Goal: Task Accomplishment & Management: Manage account settings

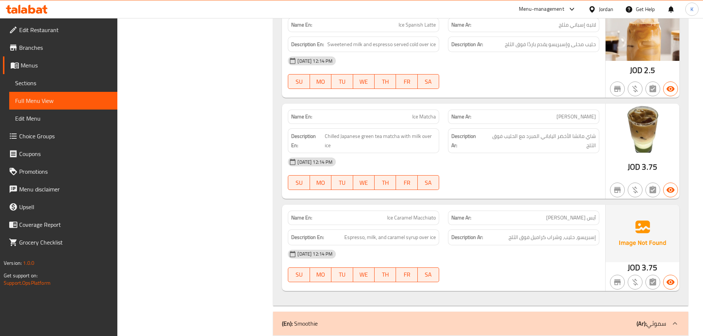
scroll to position [2927, 0]
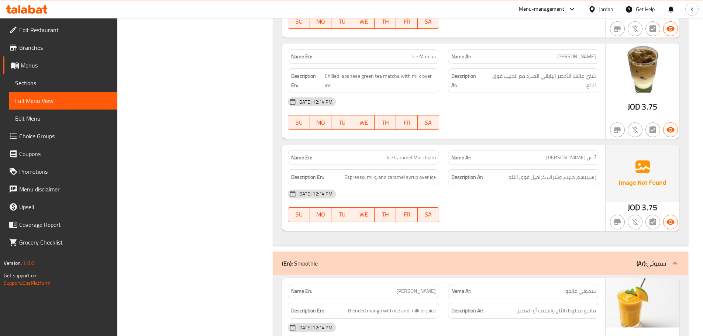
click at [457, 107] on div "02-10-2025 12:14 PM" at bounding box center [444, 102] width 321 height 18
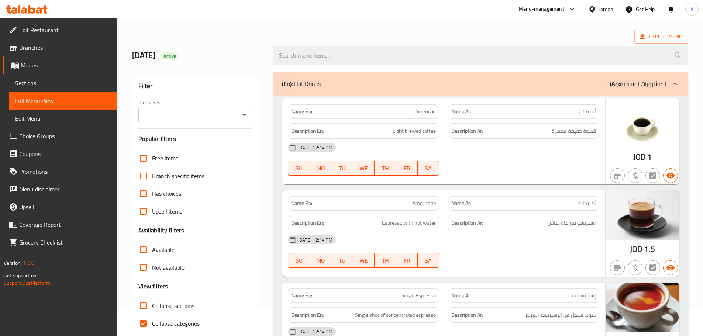
scroll to position [0, 0]
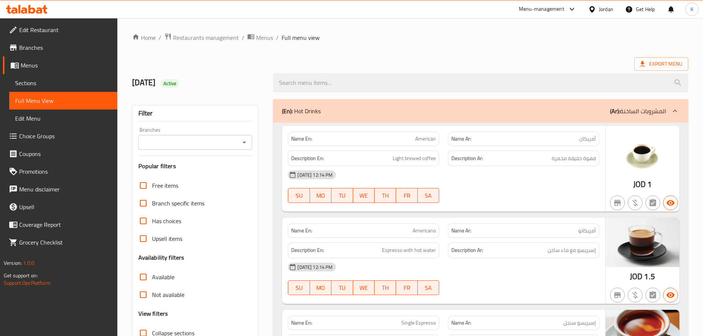
click at [646, 66] on icon at bounding box center [642, 63] width 7 height 7
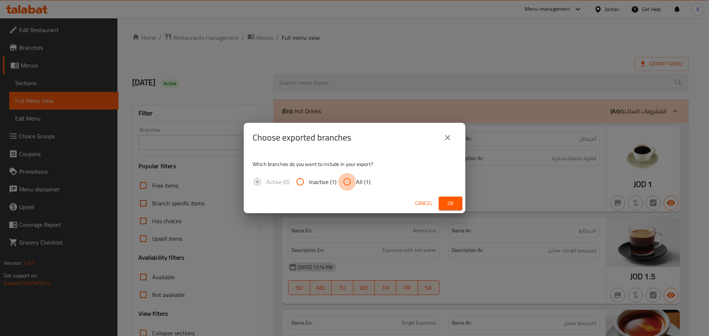
click at [345, 179] on input "All (1)" at bounding box center [347, 182] width 18 height 18
radio input "true"
click at [457, 200] on button "Ok" at bounding box center [451, 204] width 24 height 14
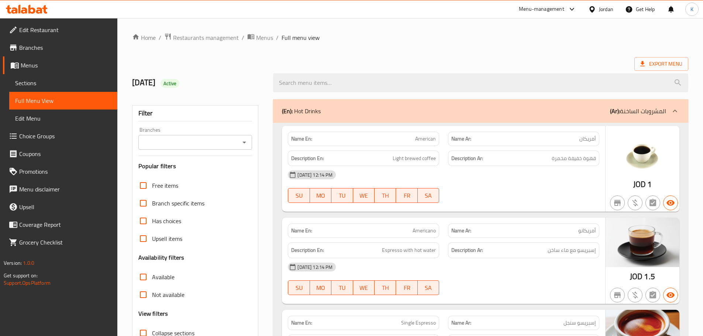
click at [609, 10] on div "Jordan" at bounding box center [606, 9] width 14 height 8
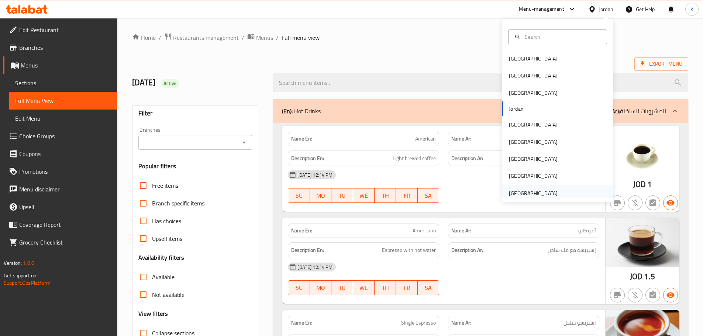
click at [554, 190] on div "[GEOGRAPHIC_DATA]" at bounding box center [533, 193] width 61 height 17
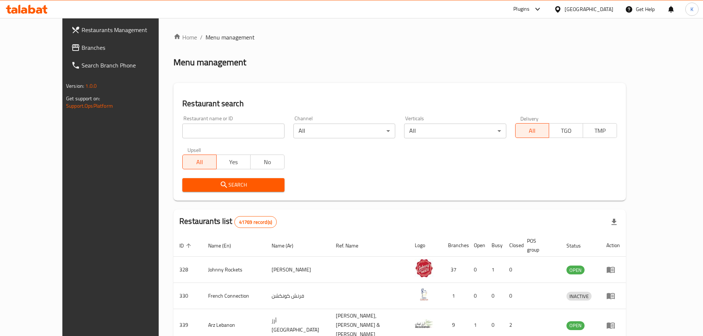
click at [82, 48] on span "Branches" at bounding box center [128, 47] width 92 height 9
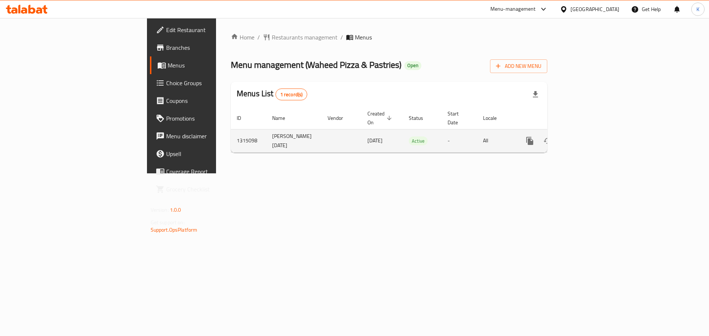
click at [588, 137] on icon "enhanced table" at bounding box center [583, 141] width 9 height 9
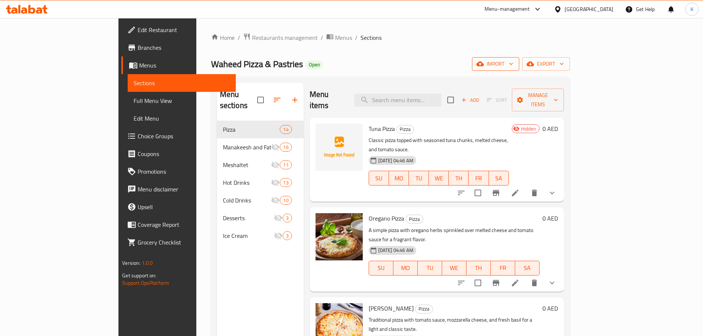
drag, startPoint x: 615, startPoint y: 69, endPoint x: 617, endPoint y: 65, distance: 5.3
click at [520, 65] on button "import" at bounding box center [495, 64] width 47 height 14
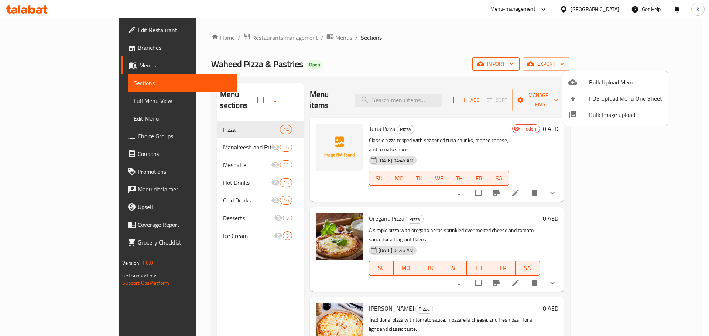
click at [617, 65] on div at bounding box center [354, 168] width 709 height 336
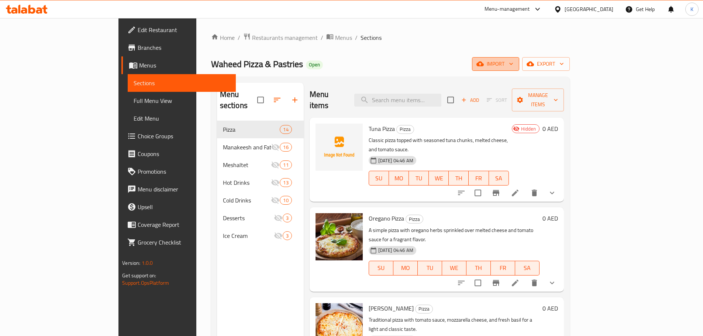
click at [514, 65] on span "import" at bounding box center [495, 63] width 35 height 9
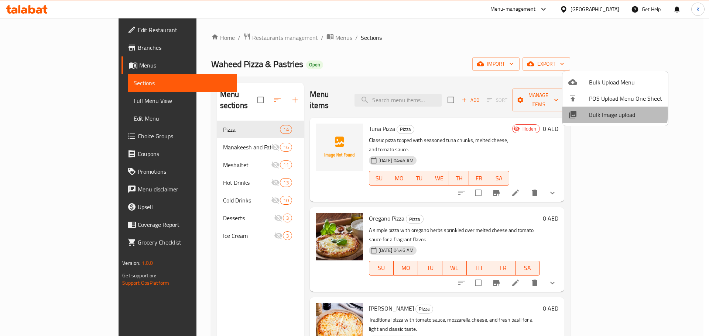
click at [611, 113] on span "Bulk Image upload" at bounding box center [625, 114] width 73 height 9
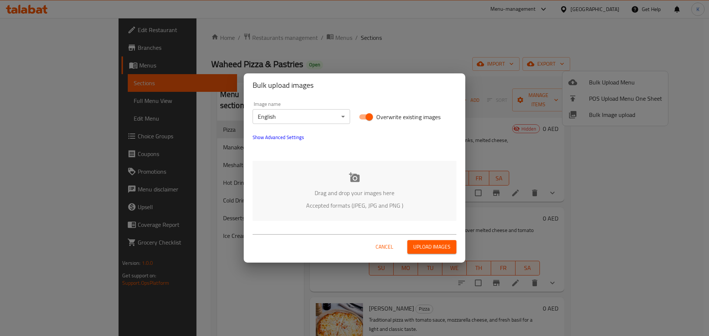
click at [342, 168] on div "Drag and drop your images here Accepted formats (JPEG, JPG and PNG )" at bounding box center [355, 191] width 204 height 60
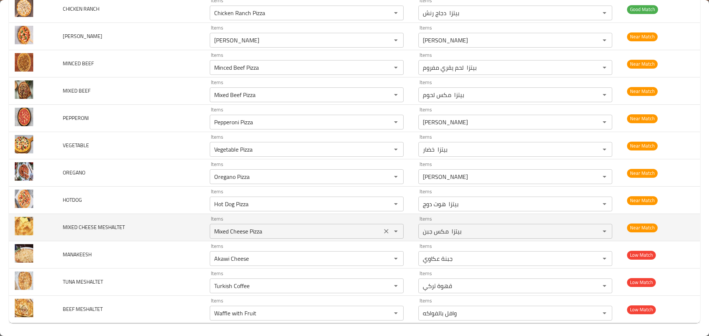
scroll to position [638, 0]
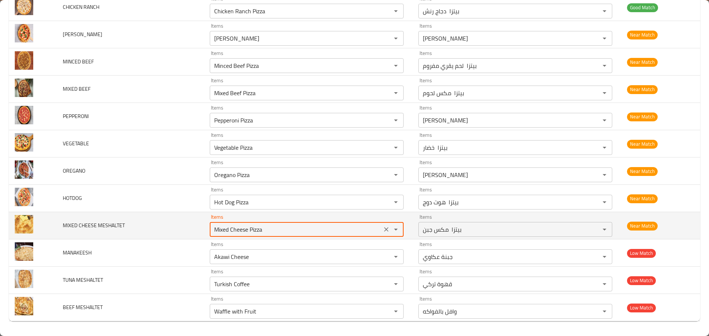
drag, startPoint x: 257, startPoint y: 230, endPoint x: 192, endPoint y: 227, distance: 65.0
click at [192, 227] on tr "MIXED CHEESE MESHALTET Items Mixed Cheese Pizza Items Items بيتزا مكس جبن Items…" at bounding box center [354, 225] width 691 height 27
type MESHALTET "m"
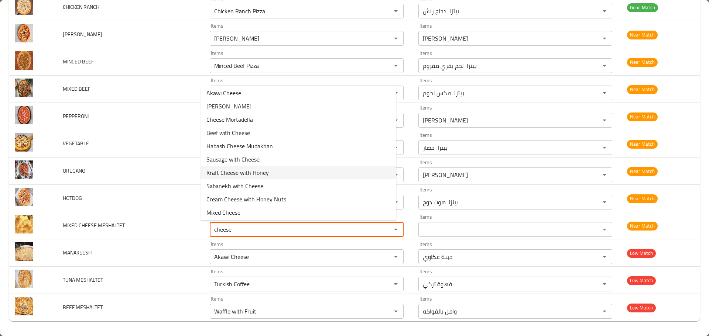
scroll to position [44, 0]
click at [234, 209] on span "Mixed Cheese" at bounding box center [223, 211] width 34 height 9
type MESHALTET "Mixed Cheese"
type MESHALTET-ar "مكس جبن"
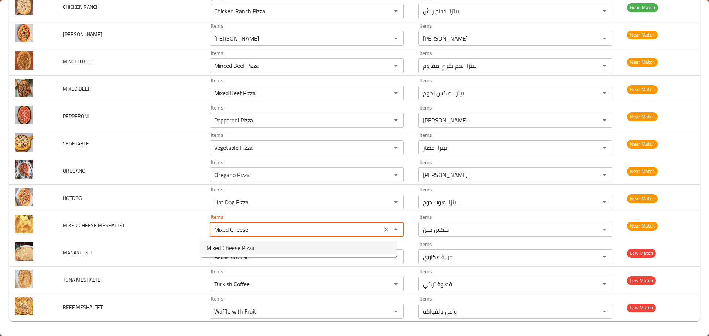
click at [238, 252] on span "Mixed Cheese Pizza" at bounding box center [230, 248] width 48 height 9
type MESHALTET "Mixed Cheese Pizza"
type MESHALTET-ar "بيتزا مكس جبن"
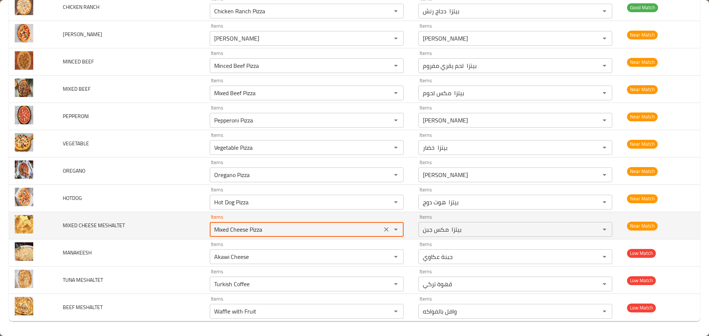
drag, startPoint x: 239, startPoint y: 232, endPoint x: 222, endPoint y: 229, distance: 16.5
click at [222, 229] on MESHALTET "Mixed Cheese Pizza" at bounding box center [296, 230] width 168 height 10
drag, startPoint x: 265, startPoint y: 231, endPoint x: 239, endPoint y: 230, distance: 26.2
click at [239, 230] on MESHALTET "Mixed Cheese Pizza" at bounding box center [296, 230] width 168 height 10
type MESHALTET "Mixed Cheese"
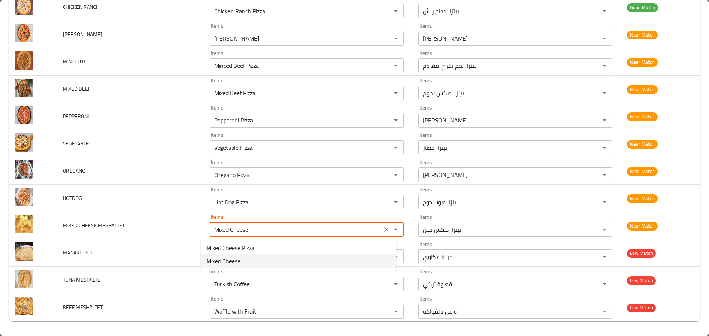
click at [223, 258] on span "Mixed Cheese" at bounding box center [223, 261] width 34 height 9
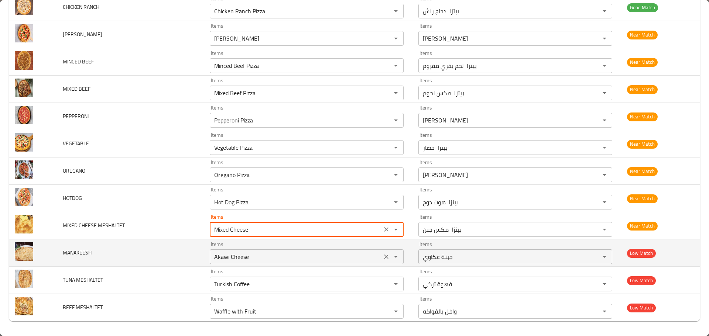
type MESHALTET-ar "مكس جبن"
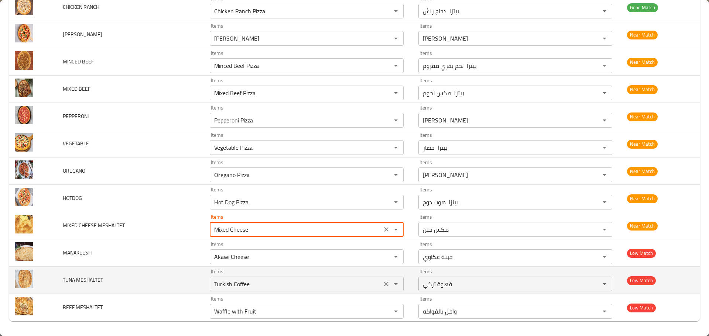
type MESHALTET "Mixed Cheese"
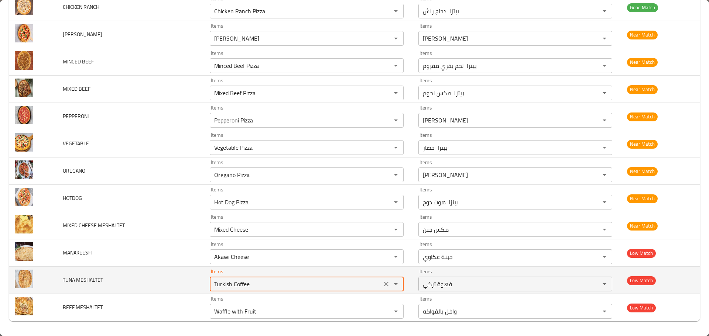
drag, startPoint x: 249, startPoint y: 288, endPoint x: 198, endPoint y: 289, distance: 50.6
click at [204, 289] on td "Items Turkish Coffee Items" at bounding box center [308, 280] width 209 height 27
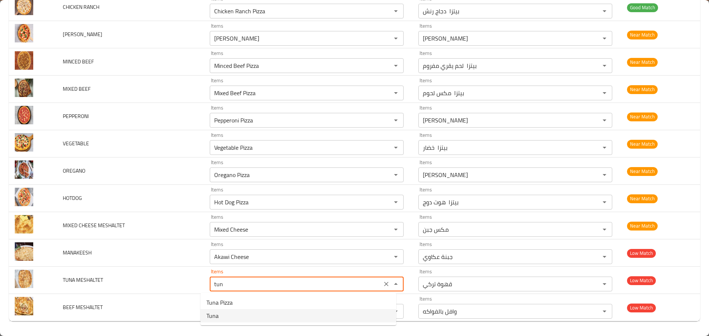
click at [230, 316] on MESHALTET-option-1 "Tuna" at bounding box center [299, 315] width 196 height 13
type MESHALTET "Tuna"
type MESHALTET-ar "تونا"
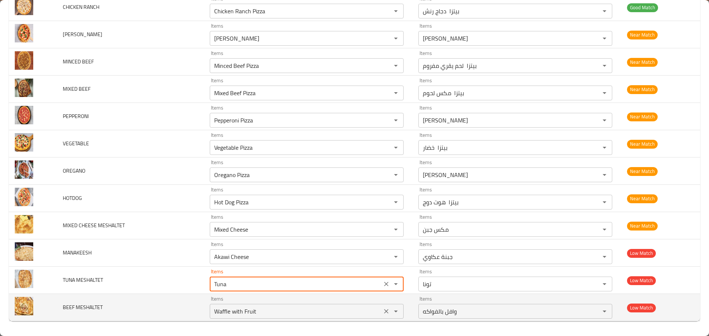
type MESHALTET "Tuna"
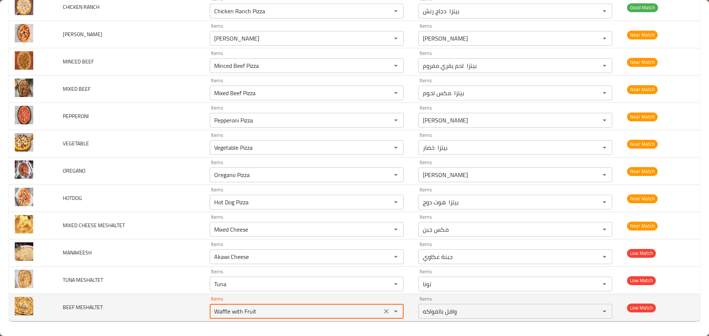
click at [221, 312] on MESHALTET "Waffle with Fruit" at bounding box center [296, 312] width 168 height 10
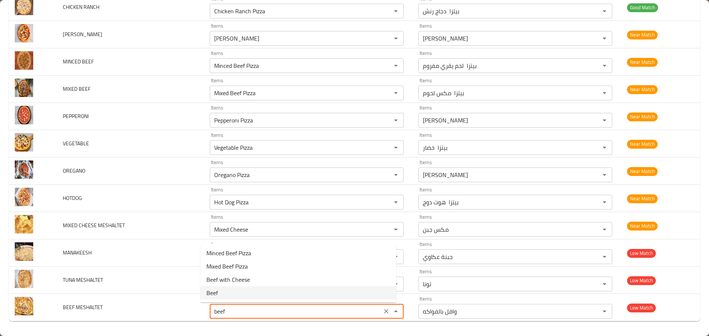
click at [212, 292] on span "Beef" at bounding box center [211, 293] width 11 height 9
type MESHALTET "Beef"
type MESHALTET-ar "لحمه بقري"
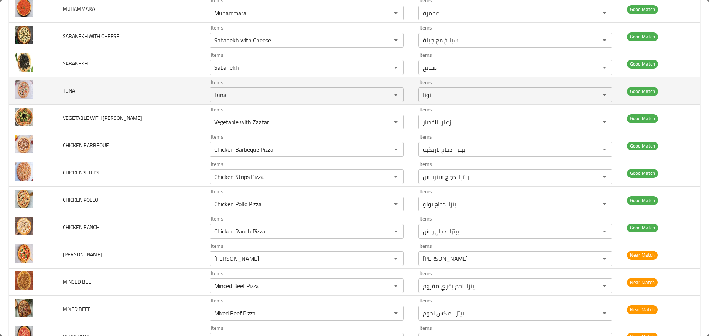
scroll to position [417, 0]
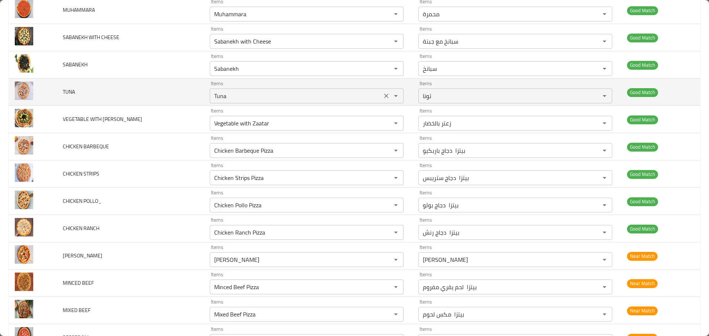
type MESHALTET "Beef"
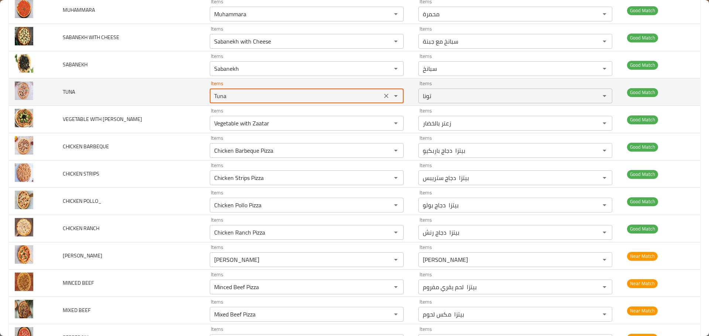
drag, startPoint x: 223, startPoint y: 93, endPoint x: 147, endPoint y: 83, distance: 77.5
click at [147, 83] on tr "TUNA Items Tuna Items Items تونا Items Good Match" at bounding box center [354, 92] width 691 height 27
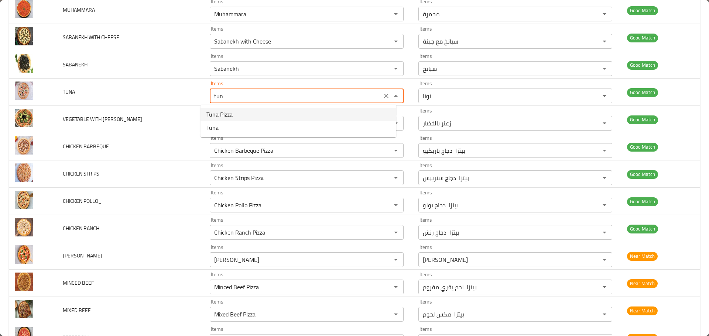
click at [244, 118] on li "Tuna Pizza" at bounding box center [299, 114] width 196 height 13
type input "Tuna Pizza"
type input "بيتزا تونة"
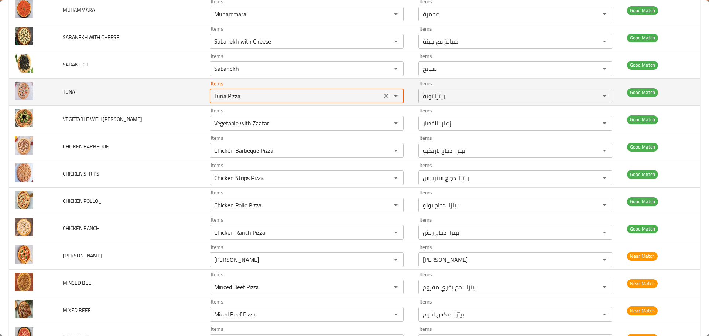
type input "Tuna Pizza"
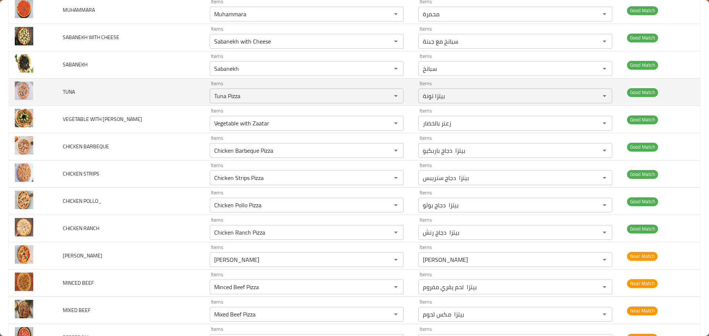
click at [130, 84] on td "TUNA" at bounding box center [130, 92] width 147 height 27
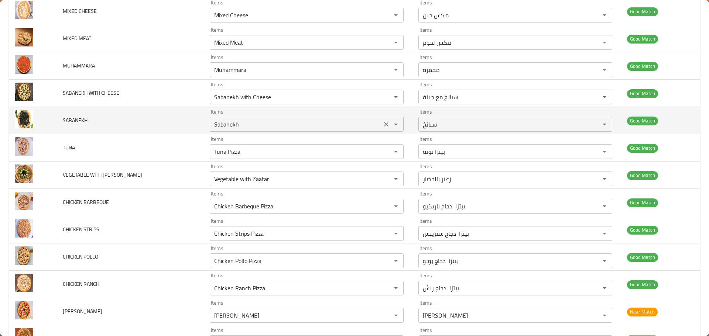
scroll to position [343, 0]
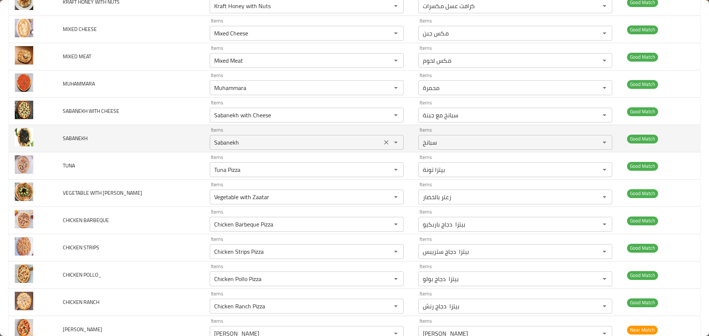
click at [242, 145] on input "Sabanekh" at bounding box center [296, 142] width 168 height 10
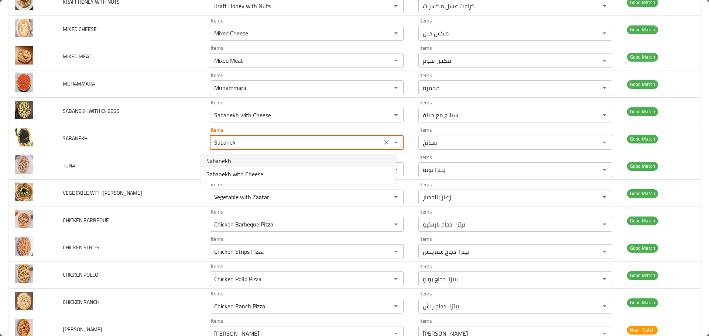
click at [227, 164] on span "Sabanekh" at bounding box center [218, 161] width 25 height 9
type input "Sabanekh"
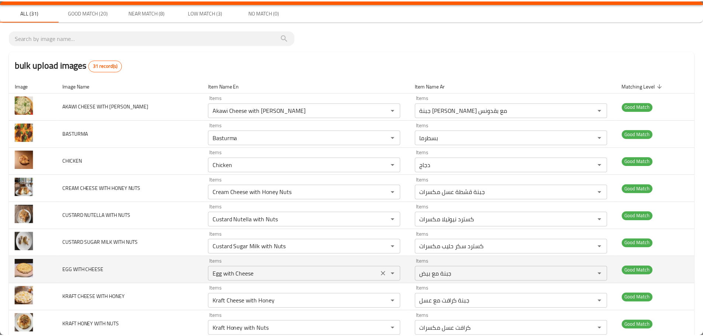
scroll to position [0, 0]
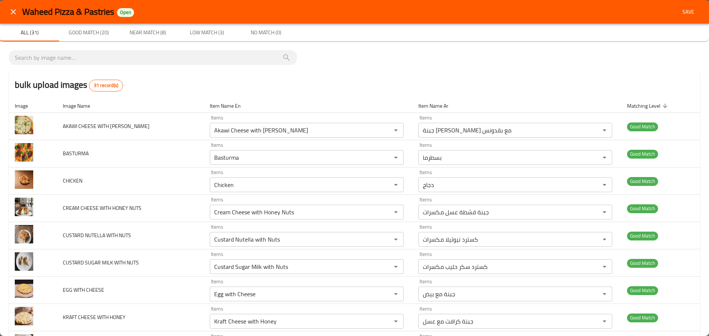
click at [682, 11] on span "Save" at bounding box center [688, 11] width 18 height 9
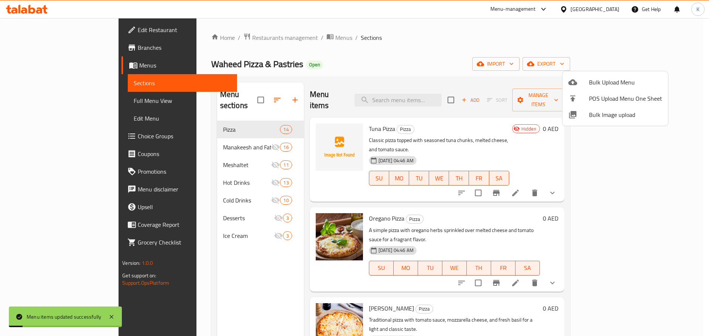
click at [58, 102] on div at bounding box center [354, 168] width 709 height 336
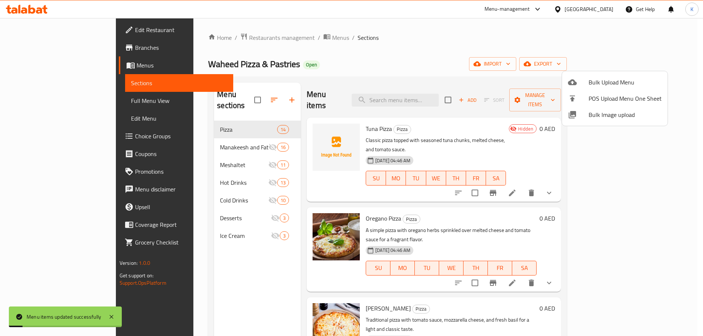
drag, startPoint x: 58, startPoint y: 102, endPoint x: 105, endPoint y: 123, distance: 51.4
click at [131, 102] on span "Full Menu View" at bounding box center [179, 100] width 96 height 9
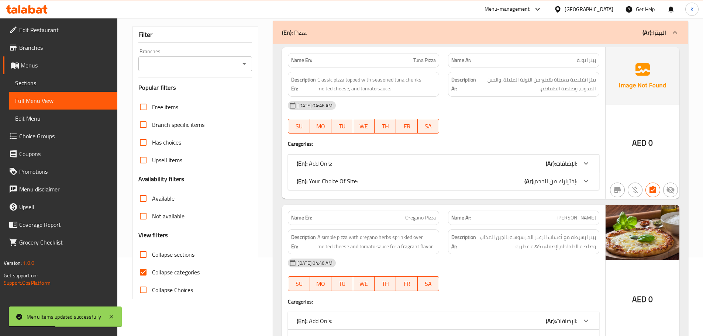
scroll to position [74, 0]
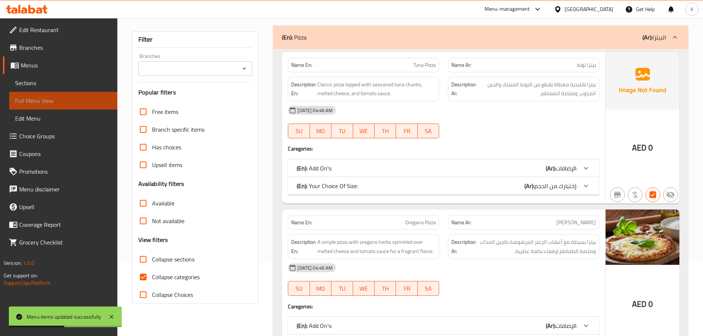
click at [30, 98] on span "Full Menu View" at bounding box center [63, 100] width 96 height 9
click at [41, 86] on span "Sections" at bounding box center [63, 83] width 96 height 9
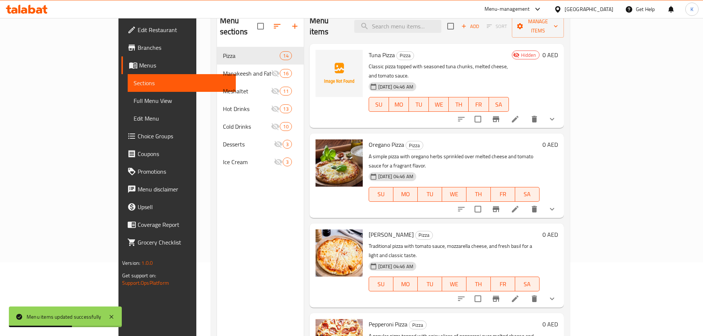
click at [134, 102] on span "Full Menu View" at bounding box center [182, 100] width 96 height 9
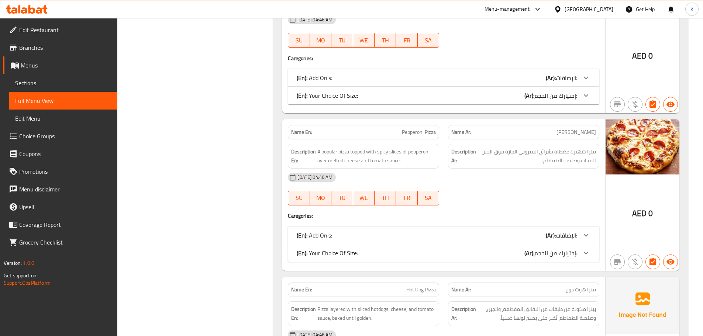
scroll to position [665, 0]
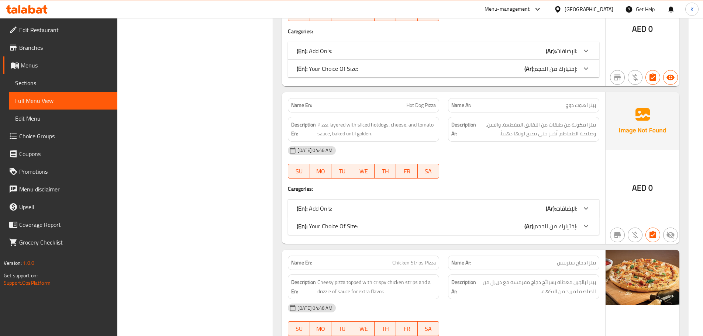
click at [429, 84] on div "Name En: Pepperoni Pizza Name Ar: بيتزا بيبيروني Description En: A popular pizz…" at bounding box center [443, 11] width 323 height 152
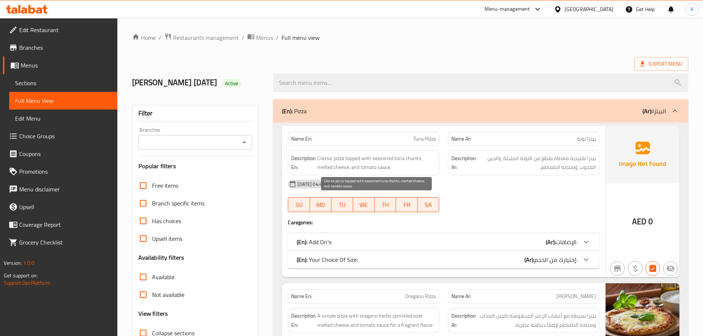
scroll to position [5348, 0]
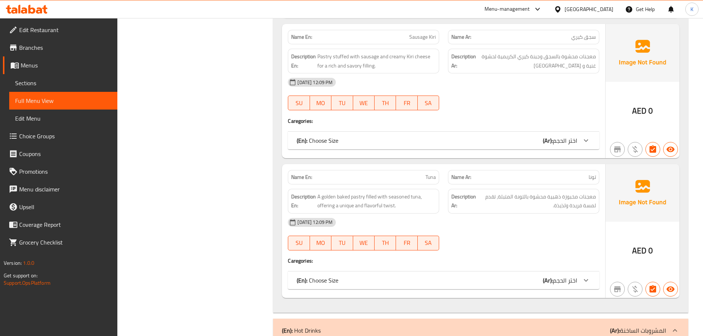
click at [485, 117] on div "Name En: Sausage Kiri Name Ar: سجق كيري Description En: Pastry stuffed with sau…" at bounding box center [443, 91] width 323 height 134
click at [38, 81] on span "Sections" at bounding box center [63, 83] width 96 height 9
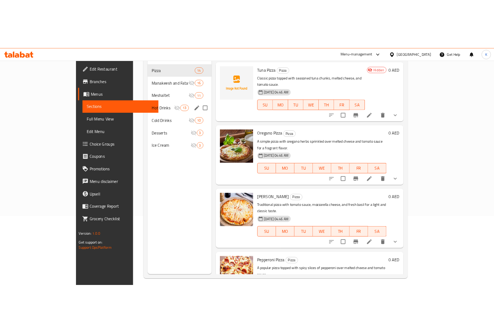
scroll to position [66, 0]
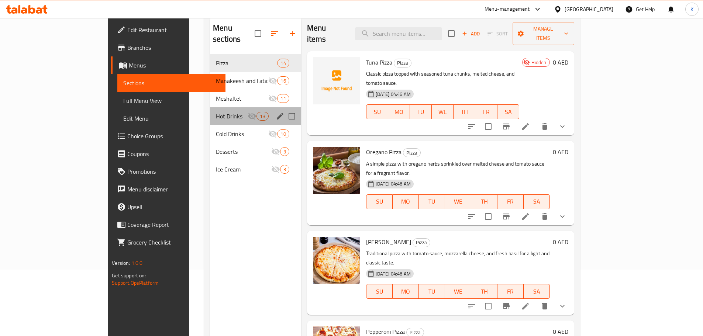
click at [210, 107] on div "Hot Drinks 13" at bounding box center [255, 116] width 91 height 18
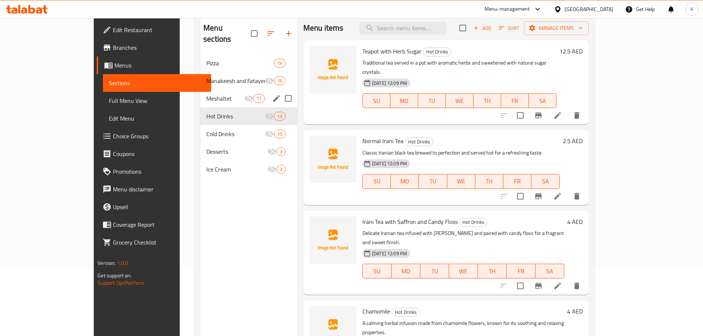
click at [206, 94] on span "Meshaltet" at bounding box center [225, 98] width 38 height 9
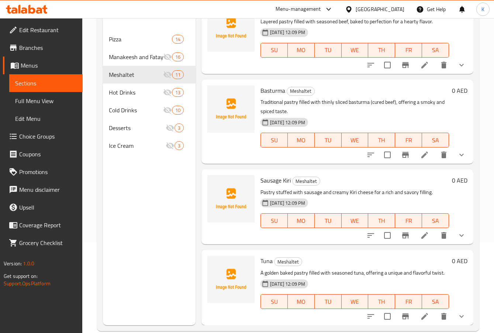
scroll to position [103, 0]
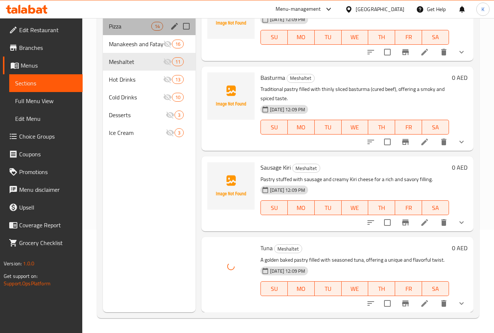
click at [126, 31] on div "Pizza 14" at bounding box center [149, 26] width 93 height 18
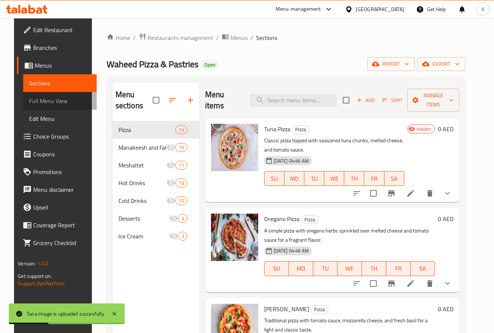
click at [39, 105] on span "Full Menu View" at bounding box center [60, 100] width 62 height 9
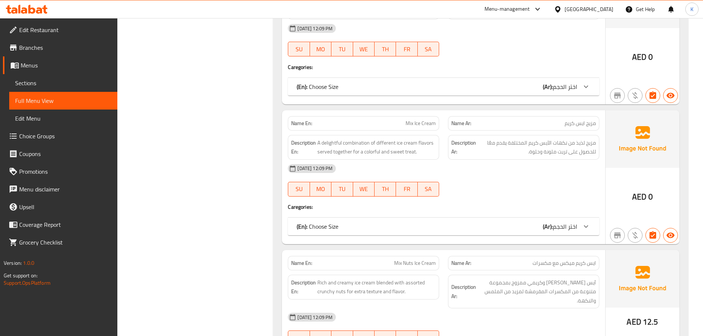
scroll to position [8747, 0]
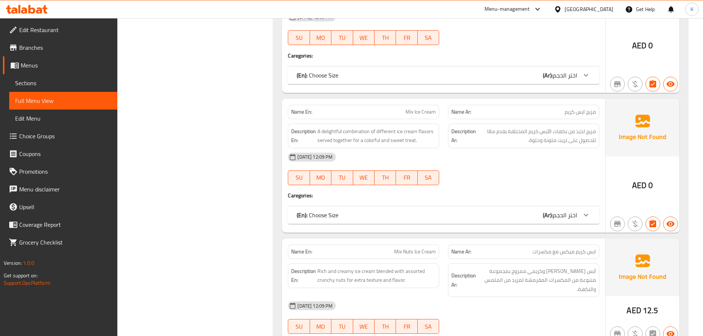
click at [533, 181] on div at bounding box center [524, 185] width 160 height 9
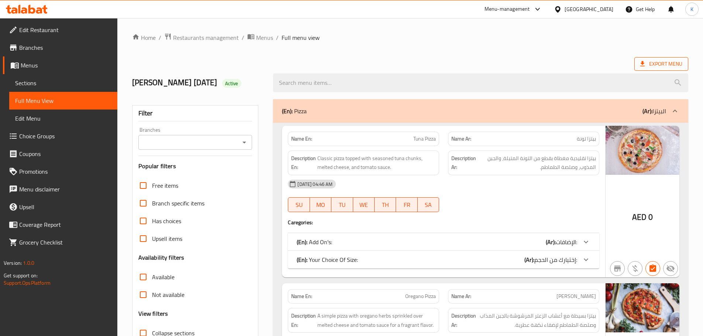
click at [652, 68] on span "Export Menu" at bounding box center [662, 63] width 42 height 9
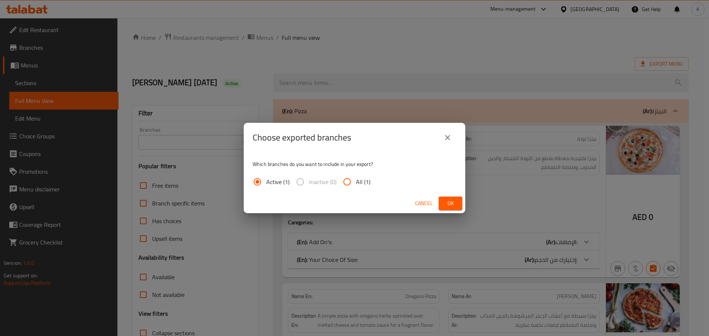
click at [363, 184] on span "All (1)" at bounding box center [363, 182] width 14 height 9
click at [356, 184] on input "All (1)" at bounding box center [347, 182] width 18 height 18
radio input "true"
click at [449, 205] on span "Ok" at bounding box center [451, 203] width 12 height 9
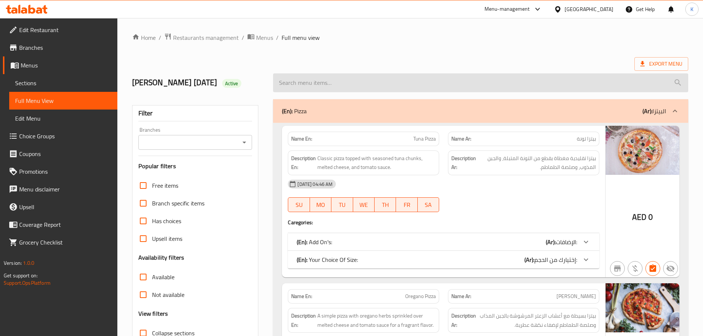
click at [479, 74] on input "search" at bounding box center [480, 82] width 415 height 19
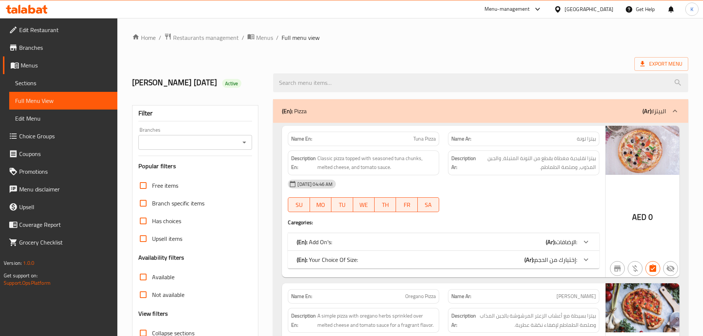
click at [31, 11] on icon at bounding box center [27, 9] width 42 height 9
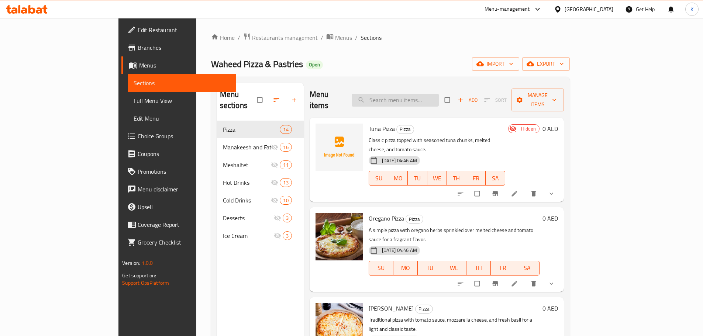
click at [423, 94] on input "search" at bounding box center [395, 100] width 87 height 13
paste input "Cheese"
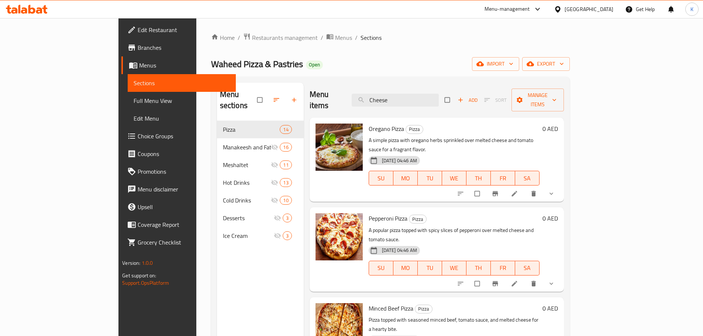
drag, startPoint x: 441, startPoint y: 96, endPoint x: 261, endPoint y: 96, distance: 180.6
click at [261, 96] on div "Menu sections Pizza 14 Manakeesh and Fatayer 16 Meshaltet 11 Hot Drinks 13 Cold…" at bounding box center [390, 251] width 347 height 336
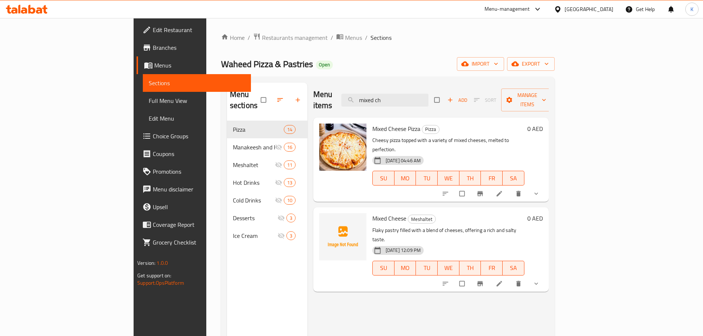
type input "mixed ch"
drag, startPoint x: 352, startPoint y: 116, endPoint x: 389, endPoint y: 117, distance: 36.9
click at [389, 123] on span "Mixed Cheese Pizza" at bounding box center [397, 128] width 48 height 11
drag, startPoint x: 343, startPoint y: 195, endPoint x: 381, endPoint y: 199, distance: 37.8
click at [381, 213] on h6 "Mixed Cheese Meshaltet" at bounding box center [449, 218] width 152 height 10
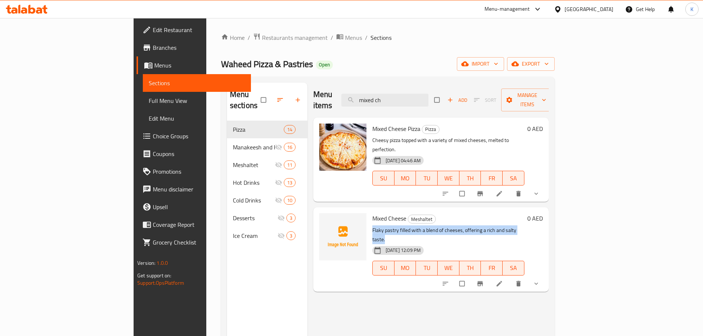
drag, startPoint x: 501, startPoint y: 211, endPoint x: 336, endPoint y: 212, distance: 164.3
click at [370, 212] on div "Mixed Cheese Meshaltet Flaky pastry filled with a blend of cheeses, offering a …" at bounding box center [449, 249] width 158 height 78
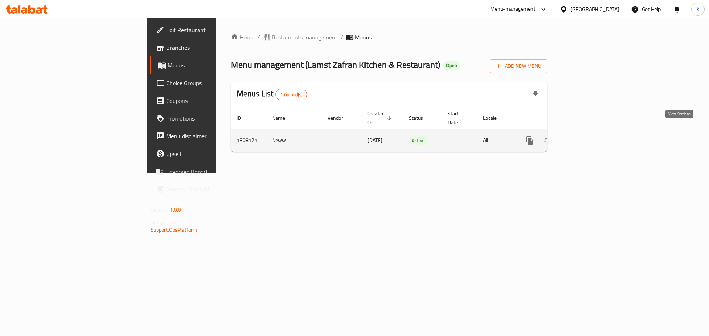
click at [586, 137] on icon "enhanced table" at bounding box center [583, 140] width 7 height 7
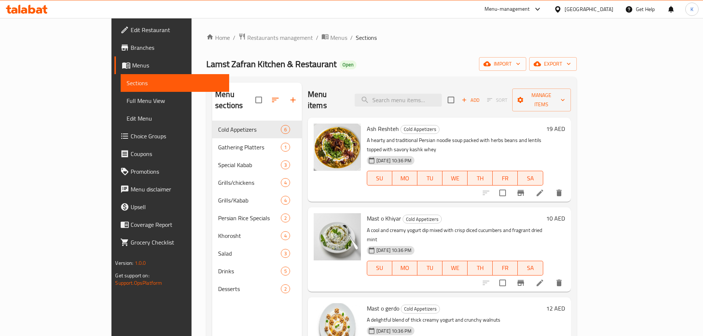
click at [522, 66] on div "Lamst Zafran Kitchen & Restaurant Open import export" at bounding box center [391, 64] width 370 height 14
click at [494, 56] on div "Home / Restaurants management / Menus / Sections Lamst Zafran Kitchen & Restaur…" at bounding box center [391, 229] width 370 height 392
click at [527, 58] on button "import" at bounding box center [502, 64] width 47 height 14
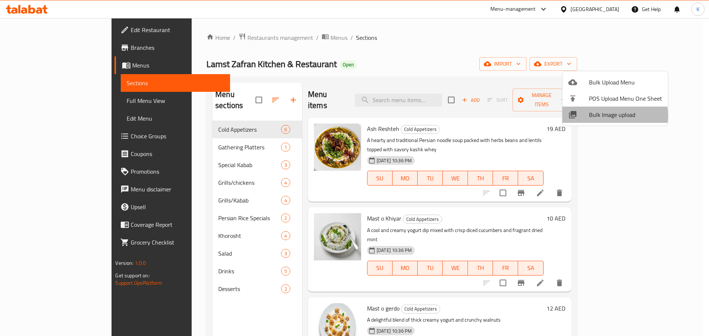
click at [602, 116] on span "Bulk Image upload" at bounding box center [625, 114] width 73 height 9
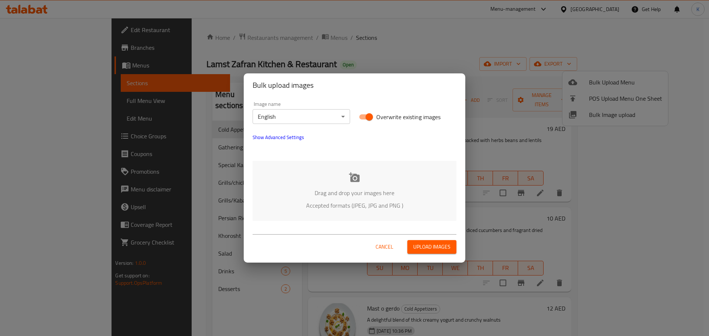
click at [391, 210] on p "Accepted formats (JPEG, JPG and PNG )" at bounding box center [355, 205] width 182 height 9
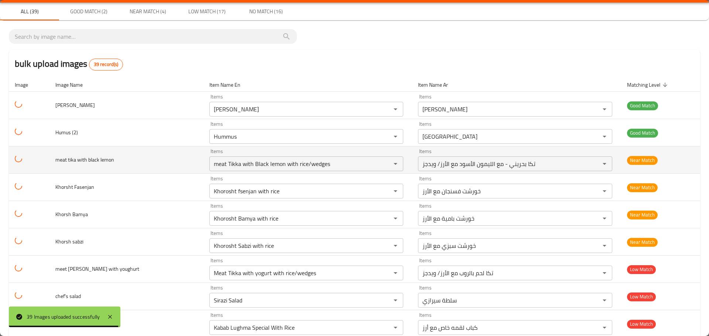
scroll to position [37, 0]
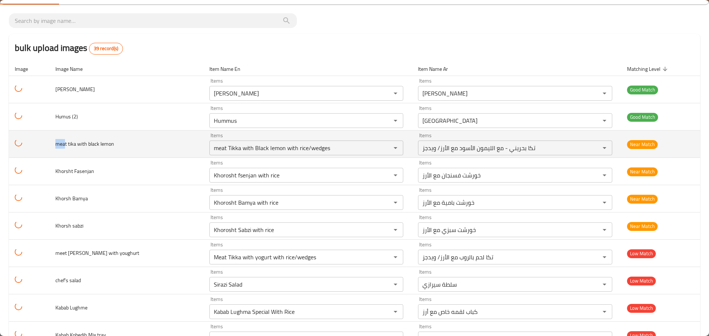
drag, startPoint x: 68, startPoint y: 144, endPoint x: 53, endPoint y: 143, distance: 15.2
click at [53, 143] on td "meat tika with black lemon" at bounding box center [126, 144] width 154 height 27
copy span "mea"
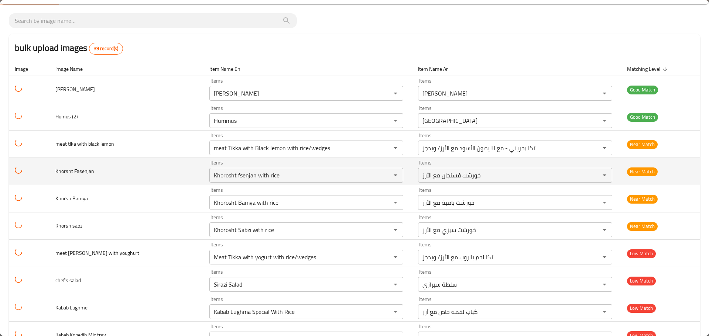
click at [66, 172] on span "Khorsht Fasenjan" at bounding box center [74, 172] width 39 height 10
copy span "Khorsht"
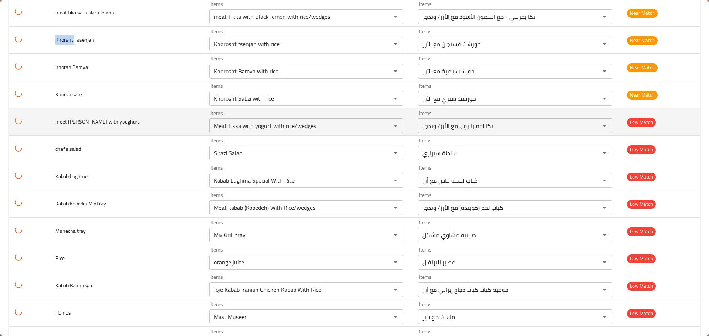
scroll to position [185, 0]
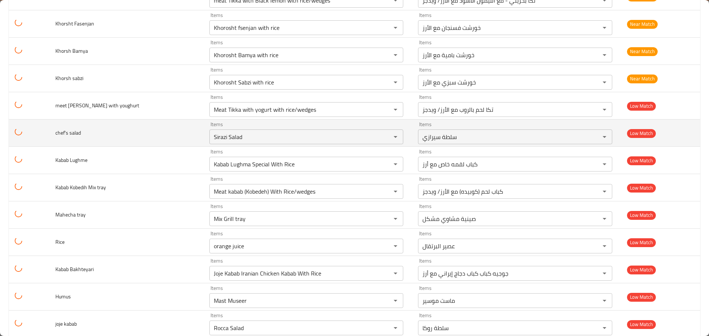
click at [64, 132] on span "chef's salad" at bounding box center [67, 133] width 25 height 10
copy span "chef's"
click at [212, 132] on salad "Sirazi Salad" at bounding box center [296, 137] width 168 height 10
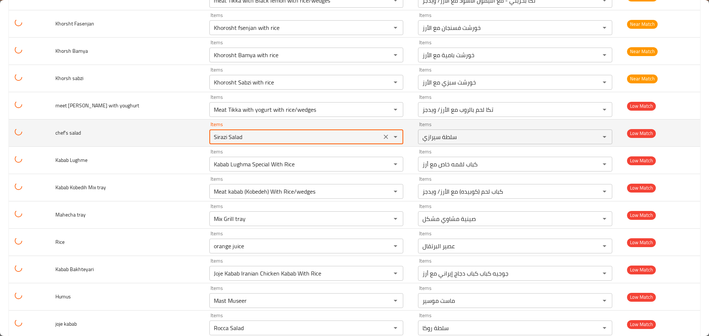
paste salad "chef's"
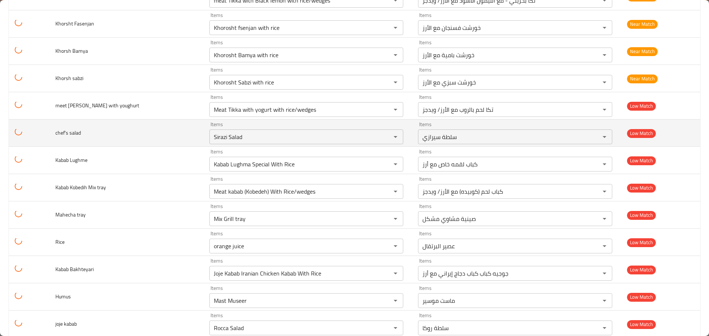
click at [80, 131] on span "chef's salad" at bounding box center [67, 133] width 25 height 10
copy span "salad"
click at [212, 137] on salad "Sirazi Salad" at bounding box center [296, 137] width 168 height 10
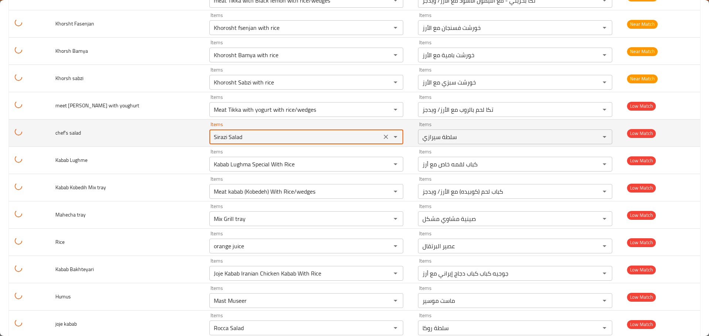
paste salad "s"
type salad "salad"
click at [382, 137] on icon "Clear" at bounding box center [385, 136] width 7 height 7
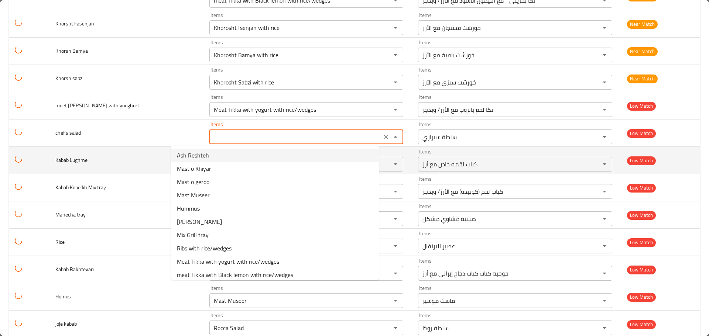
type salad "Sirazi Salad"
click at [87, 168] on td "Kabab Lughme" at bounding box center [126, 160] width 154 height 27
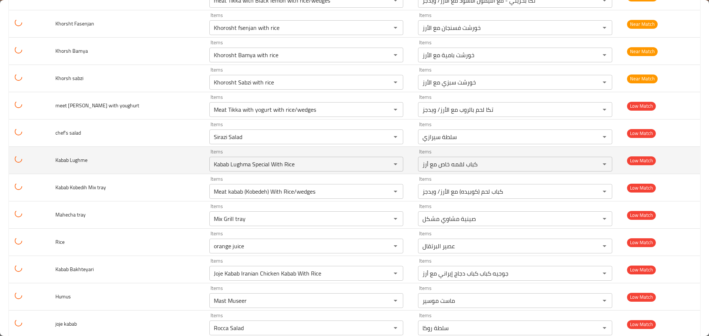
click at [61, 161] on span "Kabab Lughme" at bounding box center [71, 160] width 32 height 10
copy span "Kabab"
click at [212, 162] on Lughme "Kabab Lughma Special With Rice" at bounding box center [296, 164] width 168 height 10
paste Lughme "enhanced table"
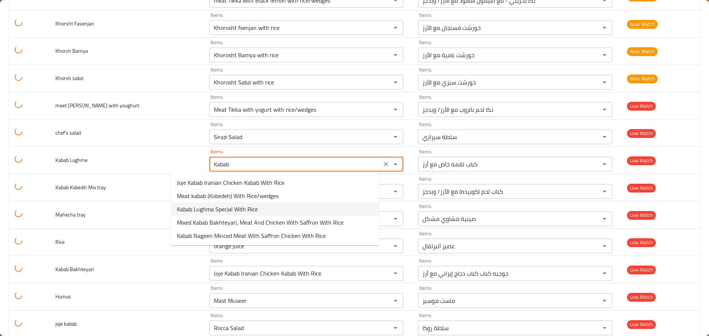
click at [217, 208] on span "Kabab Lughma Special With Rice" at bounding box center [217, 209] width 81 height 9
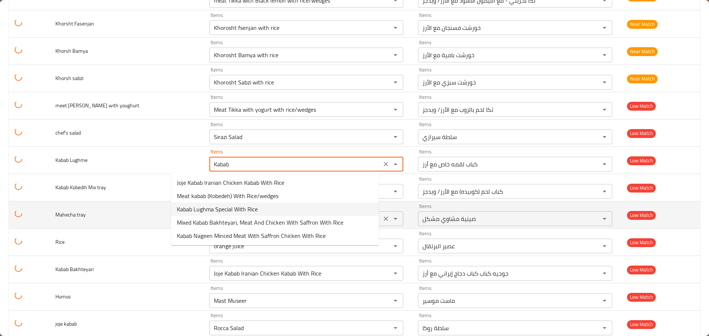
type Lughme "Kabab Lughma Special With Rice"
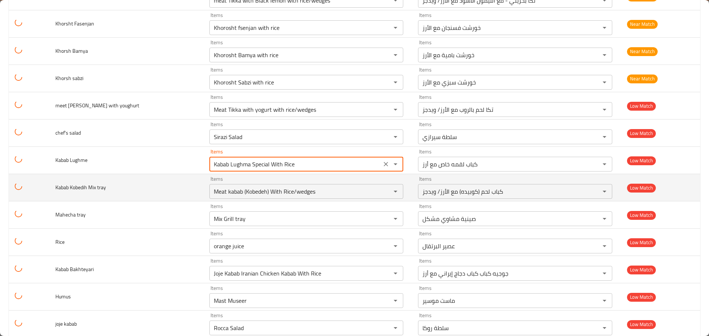
click at [83, 188] on span "Kabab Kobedih Mix tray" at bounding box center [80, 188] width 51 height 10
copy span "Kobedih"
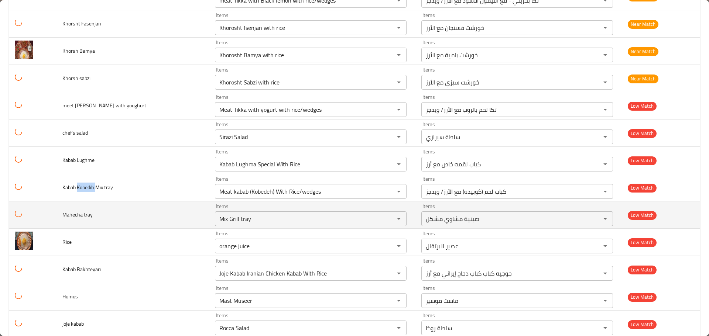
click at [108, 216] on td "Mahecha tray" at bounding box center [133, 215] width 153 height 27
click at [79, 215] on span "Mahecha tray" at bounding box center [77, 215] width 30 height 10
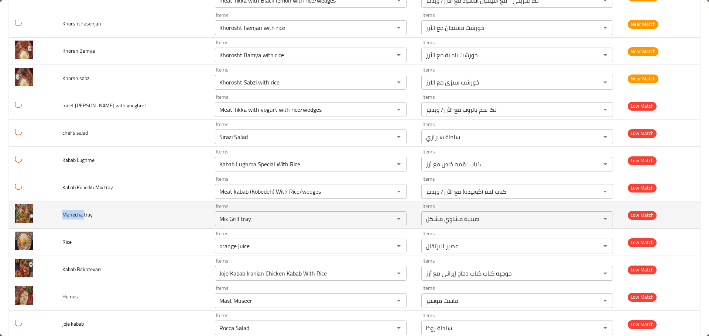
click at [79, 215] on span "Mahecha tray" at bounding box center [77, 215] width 30 height 10
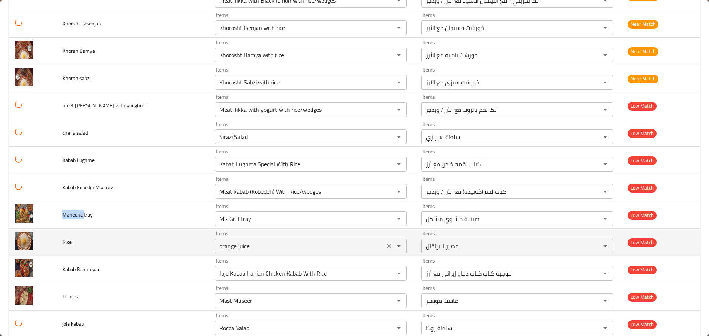
copy span "Mahecha"
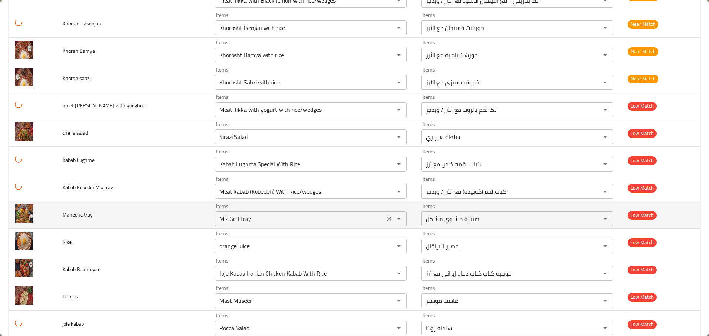
click at [217, 220] on tray "Mix Grill tray" at bounding box center [299, 219] width 165 height 10
paste tray "ahecha"
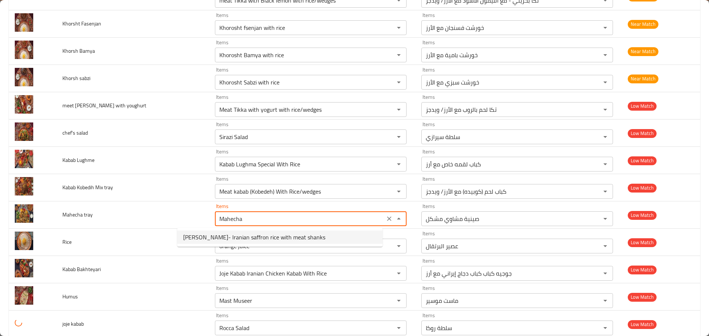
click at [247, 242] on span "Chelo Mahecha- Iranian saffron rice with meat shanks" at bounding box center [254, 237] width 142 height 9
type tray "Chelo Mahecha- Iranian saffron rice with meat shanks"
type tray-ar "چلو ماهيچه - الأرز إيراني بالزعفران مع موزات اللحم"
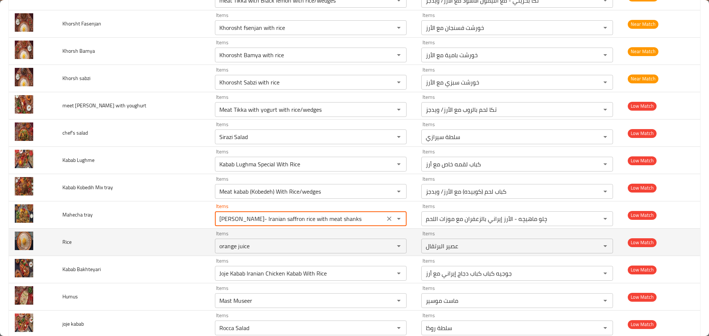
type tray "Chelo Mahecha- Iranian saffron rice with meat shanks"
click at [70, 243] on span "Rice" at bounding box center [66, 242] width 9 height 10
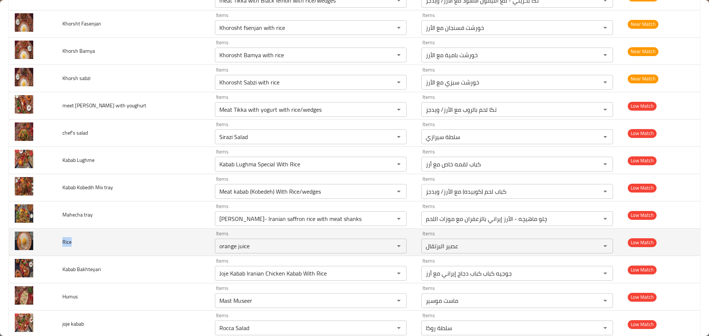
click at [70, 243] on span "Rice" at bounding box center [66, 242] width 9 height 10
copy span "Rice"
click at [217, 243] on input "orange juice" at bounding box center [299, 246] width 165 height 10
paste input "R"
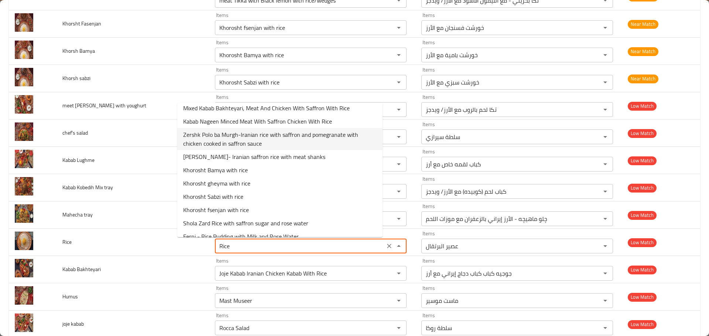
scroll to position [142, 0]
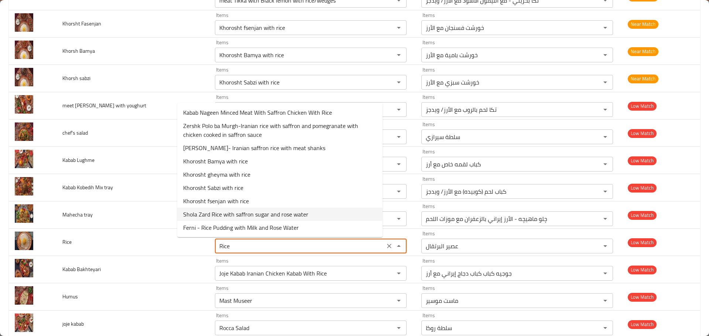
click at [218, 217] on span "Shola Zard Rice with saffron sugar and rose water" at bounding box center [245, 214] width 125 height 9
type input "Shola Zard Rice with saffron sugar and rose water"
type input "شُلِه زرد الأرز بالزعفران والسكر وماء الورد"
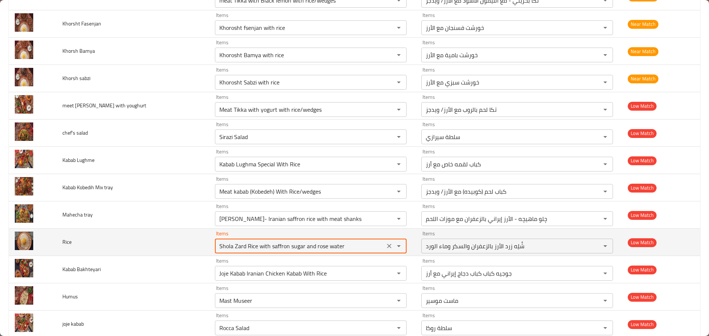
click at [246, 245] on input "Shola Zard Rice with saffron sugar and rose water" at bounding box center [299, 246] width 165 height 10
click at [243, 246] on input "Shola Zard Rice with saffron sugar and rose water" at bounding box center [299, 246] width 165 height 10
paste input "Rice"
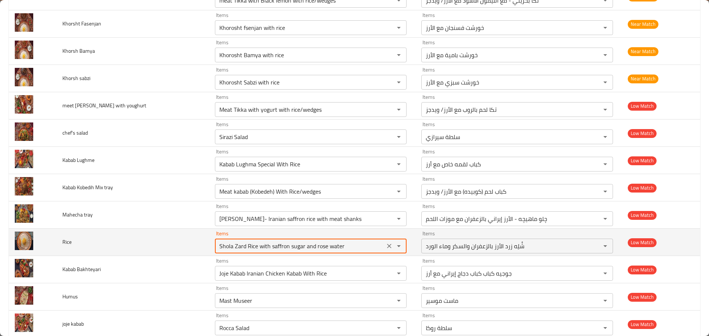
type input "Rice"
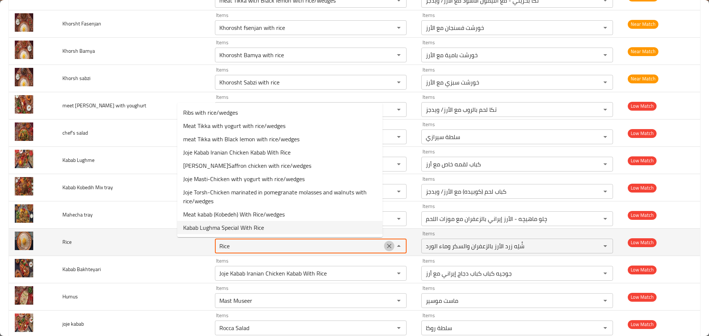
click at [387, 245] on icon "Clear" at bounding box center [389, 246] width 4 height 4
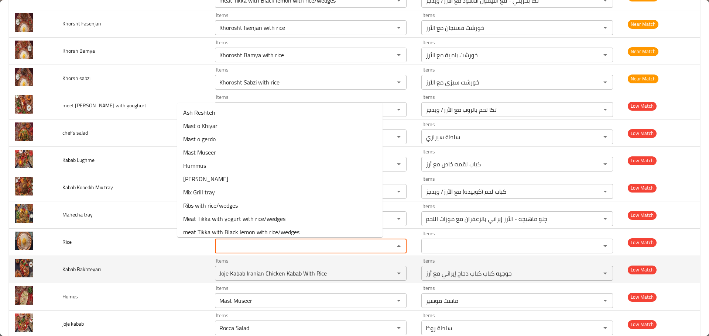
click at [117, 261] on td "Kabab Bakhteyari" at bounding box center [133, 269] width 153 height 27
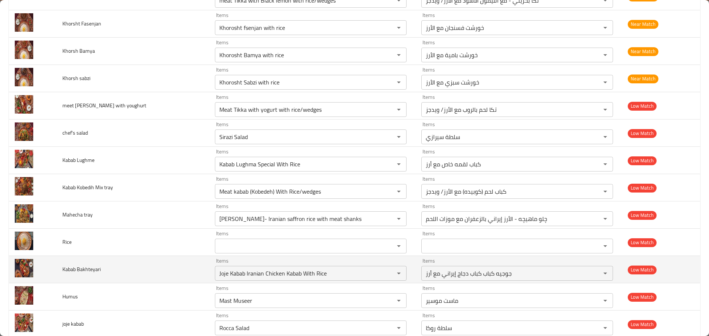
click at [91, 268] on span "Kabab Bakhteyari" at bounding box center [81, 270] width 38 height 10
copy span "Bakhteyari"
click at [227, 269] on Bakhteyari "Joje Kabab Iranian Chicken Kabab With Rice" at bounding box center [299, 273] width 165 height 10
paste Bakhteyari "Bakhteyari"
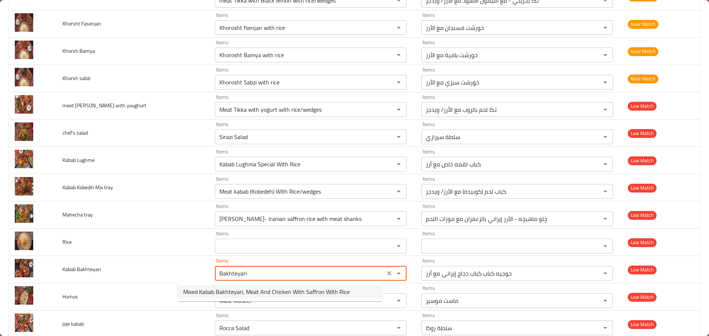
click at [225, 291] on span "Mixed Kabab Bakhteyari, Meat And Chicken With Saffron With Rice" at bounding box center [266, 292] width 167 height 9
type Bakhteyari "Mixed Kabab Bakhteyari, Meat And Chicken With Saffron With Rice"
type Bakhteyari-ar "كباب بختياري مشكل، لحم ودجاج مع زعفران وأرز"
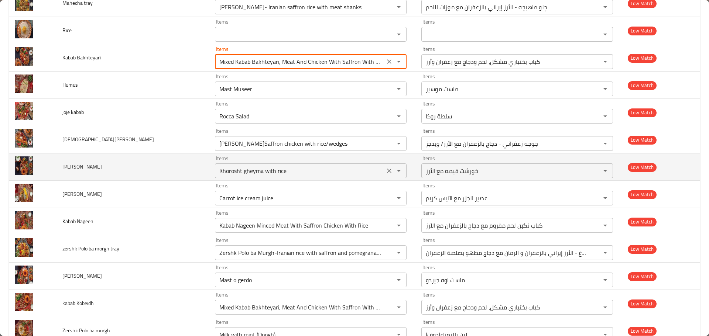
scroll to position [369, 0]
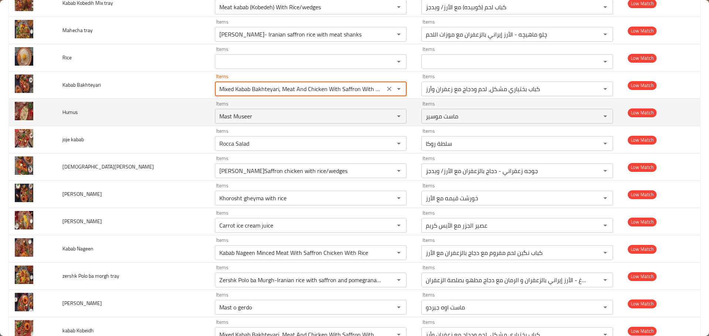
type Bakhteyari "Mixed Kabab Bakhteyari, Meat And Chicken With Saffron With Rice"
click at [76, 113] on span "Humus" at bounding box center [70, 112] width 16 height 10
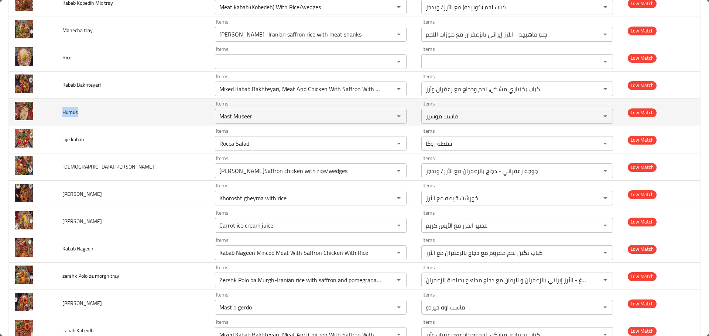
click at [76, 113] on span "Humus" at bounding box center [70, 112] width 16 height 10
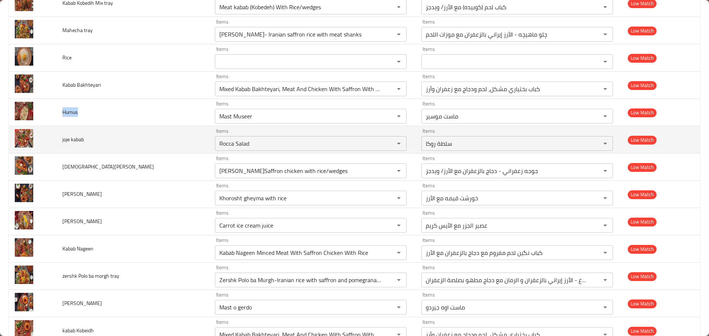
copy span "Humus"
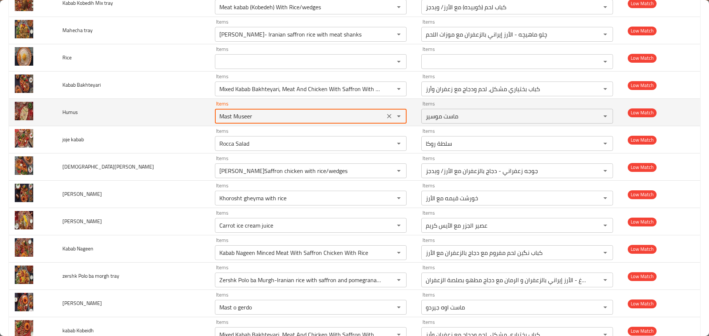
click at [217, 117] on input "Mast Museer" at bounding box center [299, 116] width 165 height 10
paste input "Humus"
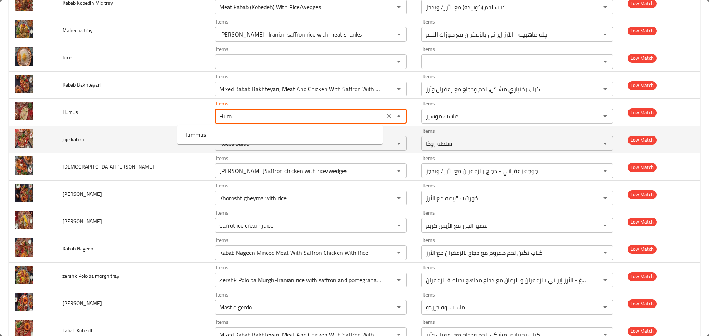
type input "Mast Museer"
click at [133, 138] on td "joje kabab" at bounding box center [133, 139] width 153 height 27
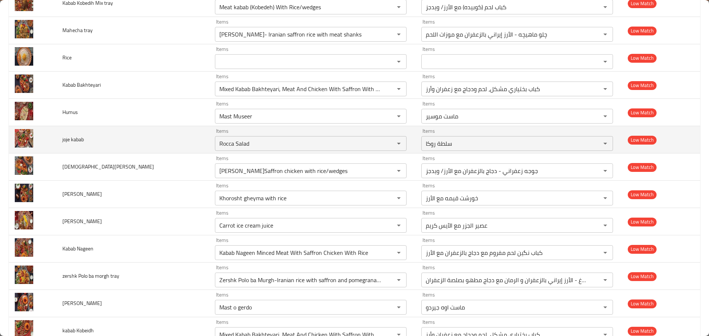
click at [69, 140] on span "joje kabab" at bounding box center [72, 140] width 21 height 10
click at [217, 145] on kabab "Rocca Salad" at bounding box center [299, 143] width 165 height 10
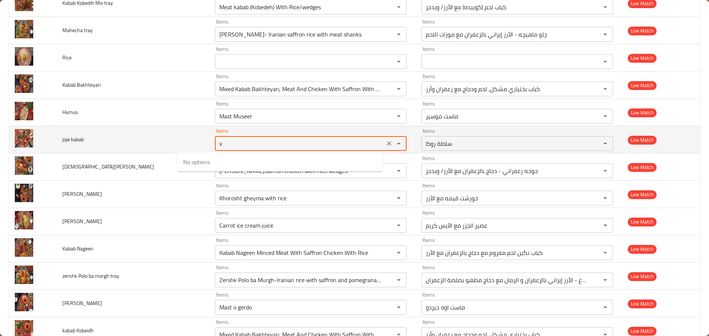
drag, startPoint x: 160, startPoint y: 141, endPoint x: 145, endPoint y: 140, distance: 14.5
click at [146, 141] on tr "joje kabab Items v Items Items سلطة روكا Items Low Match" at bounding box center [354, 139] width 691 height 27
paste kabab "joje"
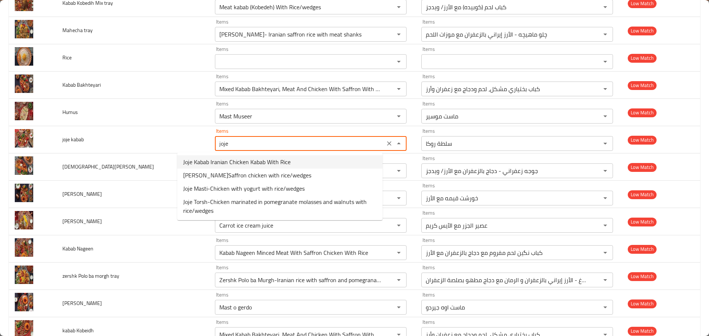
click at [235, 160] on span "Joje Kabab Iranian Chicken Kabab With Rice" at bounding box center [236, 162] width 107 height 9
type kabab "Joje Kabab Iranian Chicken Kabab With Rice"
type kabab-ar "جوجيه كباب كباب دجاج إيراني مع أرز"
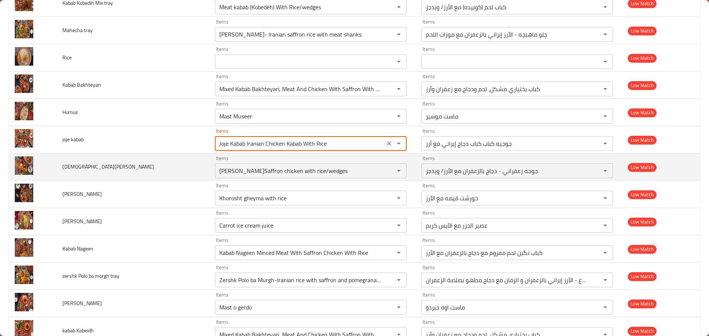
type kabab "Joje Kabab Iranian Chicken Kabab With Rice"
click at [84, 168] on span "Joje zafrani" at bounding box center [108, 167] width 92 height 10
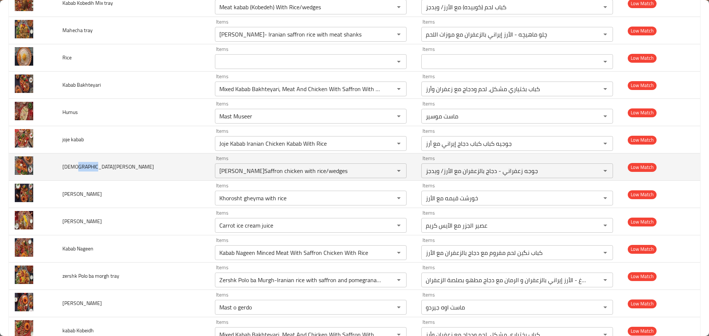
click at [84, 168] on span "Joje zafrani" at bounding box center [108, 167] width 92 height 10
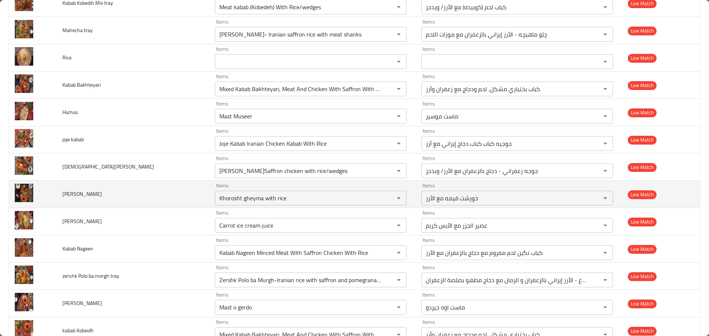
click at [68, 196] on span "Joje Masti" at bounding box center [82, 194] width 40 height 10
click at [81, 194] on span "Joje Masti" at bounding box center [82, 194] width 40 height 10
click at [217, 198] on Masti "Khorosht gheyma with rice" at bounding box center [299, 198] width 165 height 10
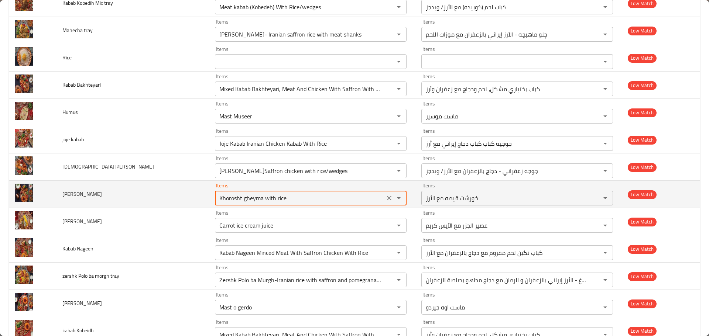
paste Masti "Masti"
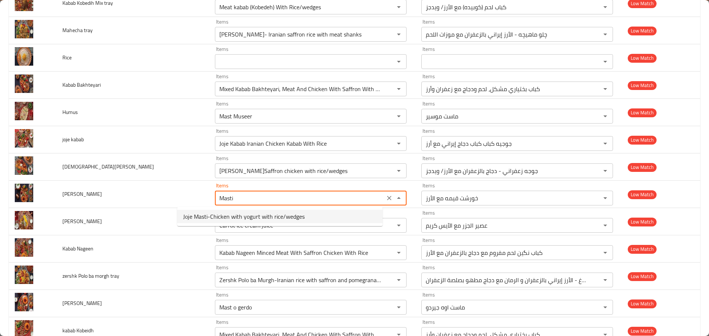
click at [205, 220] on span "Joje Masti-Chicken with yogurt with rice/wedges" at bounding box center [243, 216] width 121 height 9
type Masti "Joje Masti-Chicken with yogurt with rice/wedges"
type Masti-ar "جوجه ماستی - دجاج بالروب مع الأرز/ ويدجز"
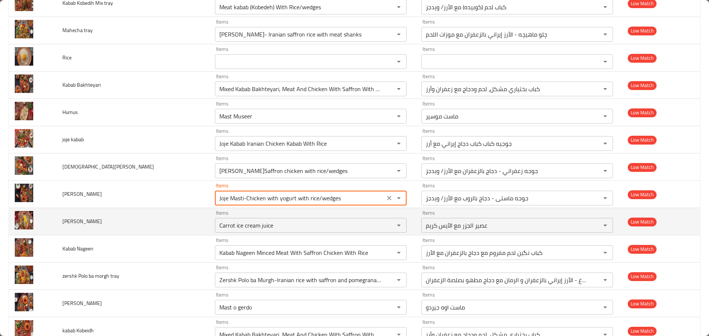
type Masti "Joje Masti-Chicken with yogurt with rice/wedges"
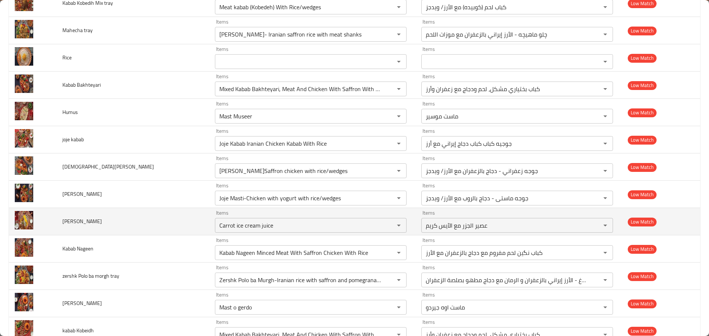
click at [110, 220] on td "Chlo Mahecha" at bounding box center [133, 221] width 153 height 27
click at [91, 222] on span "Chlo Mahecha" at bounding box center [82, 222] width 40 height 10
click at [218, 226] on Mahecha "Carrot ice cream juice" at bounding box center [299, 225] width 165 height 10
paste Mahecha "Mahecha"
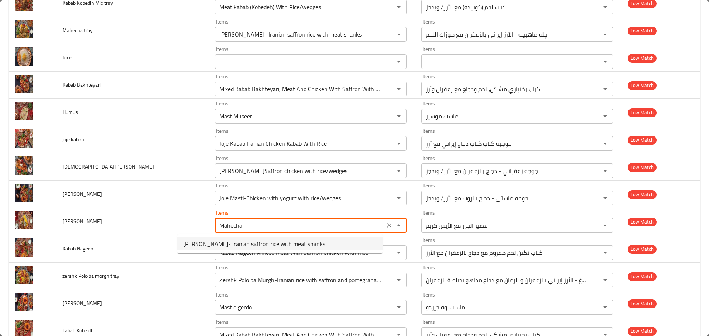
click at [201, 246] on span "Chelo Mahecha- Iranian saffron rice with meat shanks" at bounding box center [254, 244] width 142 height 9
type Mahecha "Chelo Mahecha- Iranian saffron rice with meat shanks"
type Mahecha-ar "چلو ماهيچه - الأرز إيراني بالزعفران مع موزات اللحم"
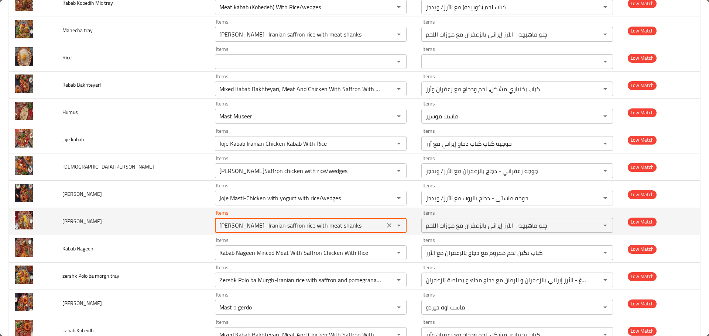
type Mahecha "Chelo Mahecha- Iranian saffron rice with meat shanks"
click at [89, 221] on span "Chlo Mahecha" at bounding box center [82, 222] width 40 height 10
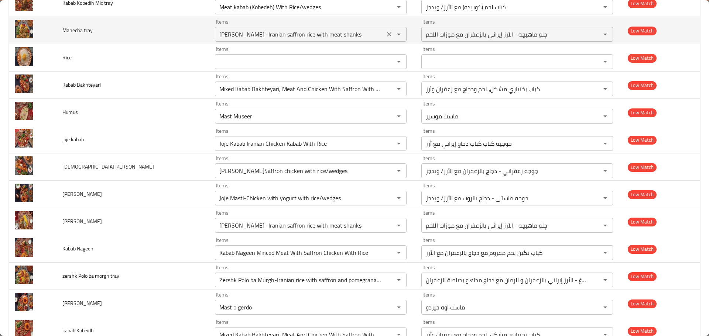
click at [386, 33] on icon "Clear" at bounding box center [389, 34] width 7 height 7
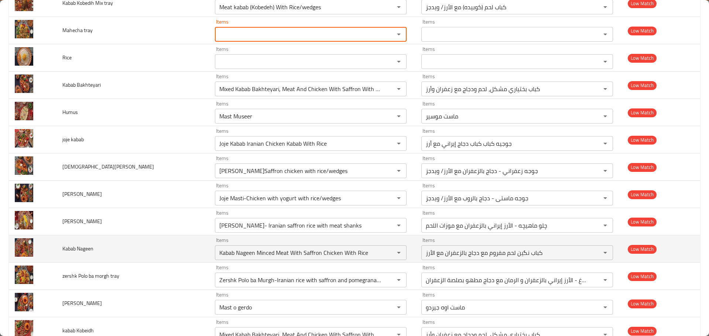
click at [93, 249] on span "Kabab Nageen" at bounding box center [77, 249] width 31 height 10
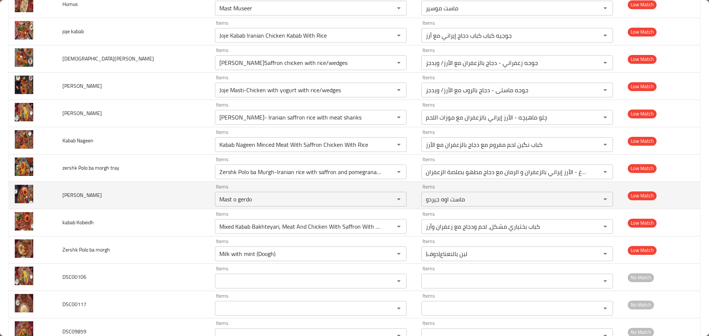
scroll to position [480, 0]
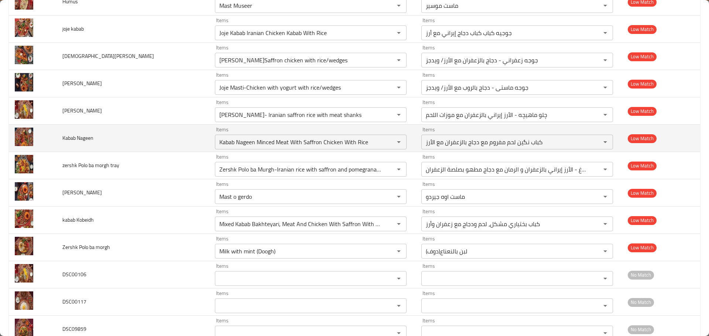
click at [88, 137] on span "Kabab Nageen" at bounding box center [77, 138] width 31 height 10
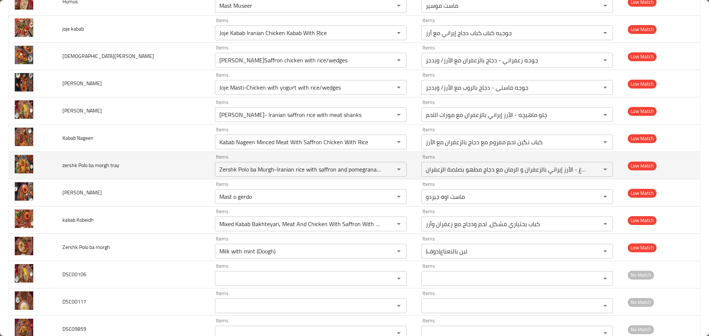
click at [103, 167] on span "zershk Polo ba morgh tray" at bounding box center [90, 166] width 57 height 10
click at [218, 174] on tray "Zershk Polo ba Murgh-Iranian rice with saffron and pomegranate with chicken coo…" at bounding box center [299, 169] width 165 height 10
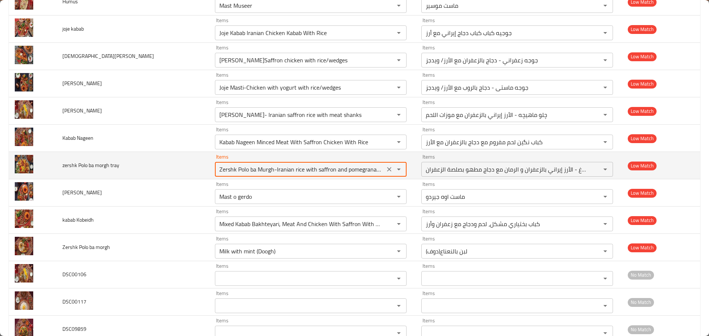
paste tray "morgh"
click at [217, 170] on tray "morgh" at bounding box center [299, 169] width 165 height 10
click at [217, 172] on tray "morgh" at bounding box center [299, 169] width 165 height 10
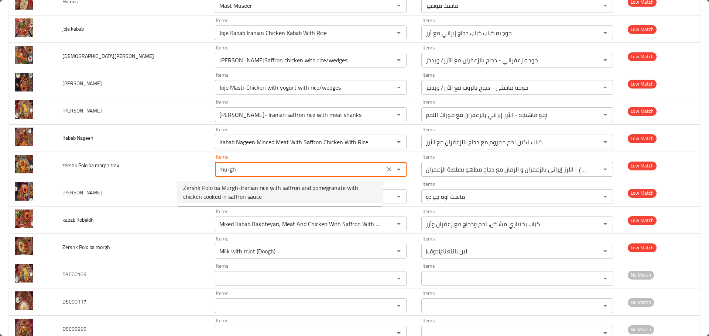
drag, startPoint x: 210, startPoint y: 197, endPoint x: 146, endPoint y: 204, distance: 64.2
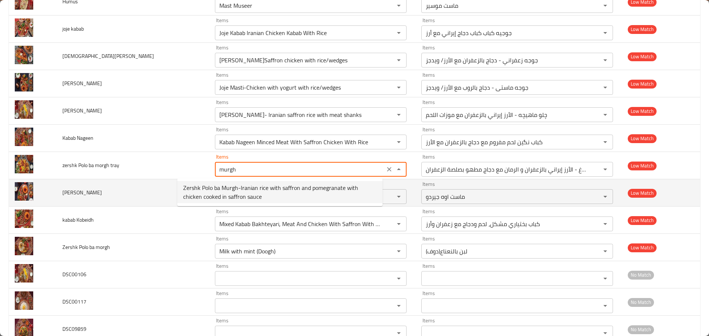
click at [209, 198] on span "Zershk Polo ba Murgh-Iranian rice with saffron and pomegranate with chicken coo…" at bounding box center [280, 193] width 194 height 18
type tray "Zershk Polo ba Murgh-Iranian rice with saffron and pomegranate with chicken coo…"
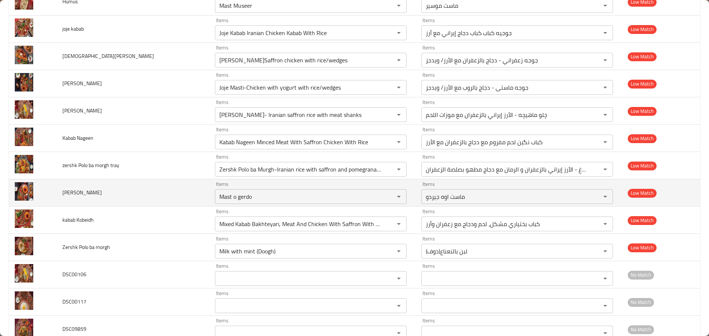
click at [80, 202] on td "Joje Torsh" at bounding box center [133, 192] width 153 height 27
click at [80, 193] on span "Joje Torsh" at bounding box center [82, 193] width 40 height 10
click at [217, 198] on Torsh "Mast o gerdo" at bounding box center [299, 197] width 165 height 10
paste Torsh "Torsh"
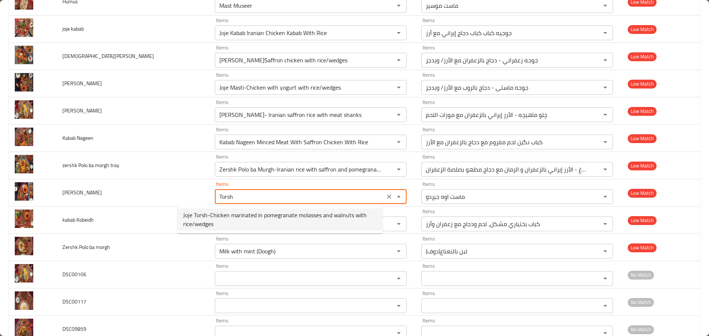
click at [214, 224] on span "Joje Torsh-Chicken marinated in pomegranate molasses and walnuts with rice/wedg…" at bounding box center [280, 220] width 194 height 18
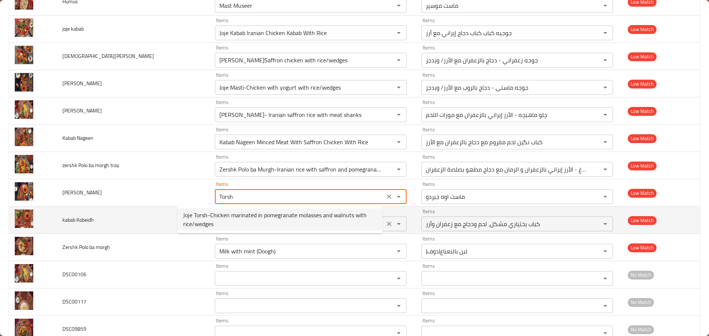
type Torsh "Joje Torsh-Chicken marinated in pomegranate molasses and walnuts with rice/wedg…"
type Torsh-ar "جوجه تورش-دجاج متبل بدبس الرمان والجوز مع الأرز/ويدجز"
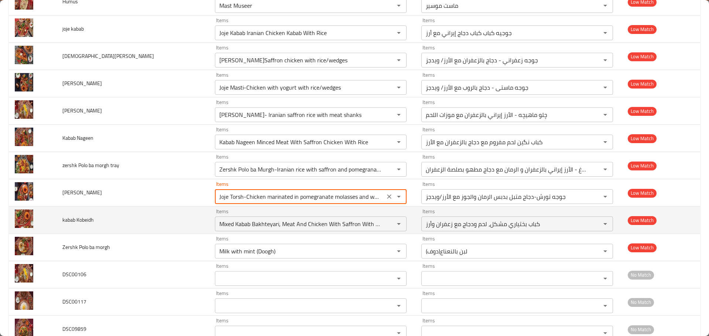
type Torsh "Joje Torsh-Chicken marinated in pomegranate molasses and walnuts with rice/wedg…"
click at [87, 225] on span "kabab Kobeidh" at bounding box center [77, 220] width 31 height 10
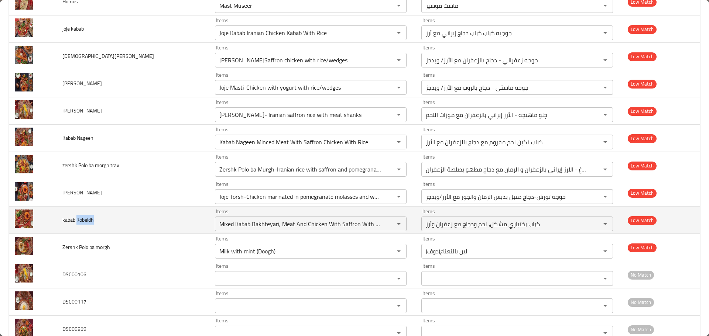
click at [87, 225] on span "kabab Kobeidh" at bounding box center [77, 220] width 31 height 10
click at [217, 225] on Kobeidh "Mixed Kabab Bakhteyari, Meat And Chicken With Saffron With Rice" at bounding box center [299, 224] width 165 height 10
paste Kobeidh "Kobeidh"
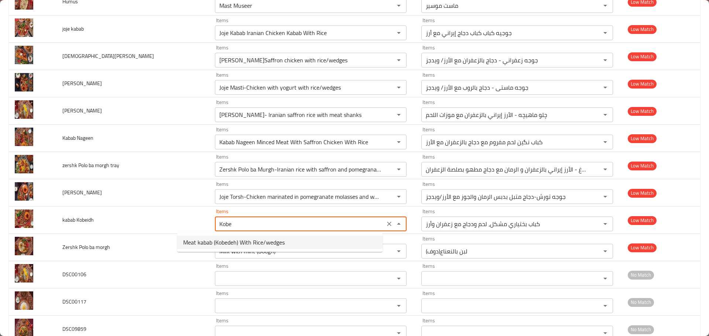
click at [215, 247] on span "Meat kabab (Kobedeh) With Rice/wedges" at bounding box center [234, 242] width 102 height 9
type Kobeidh "Meat kabab (Kobedeh) With Rice/wedges"
type Kobeidh-ar "كباب لحم (كوبيده) مع الأرز/ ويدجز"
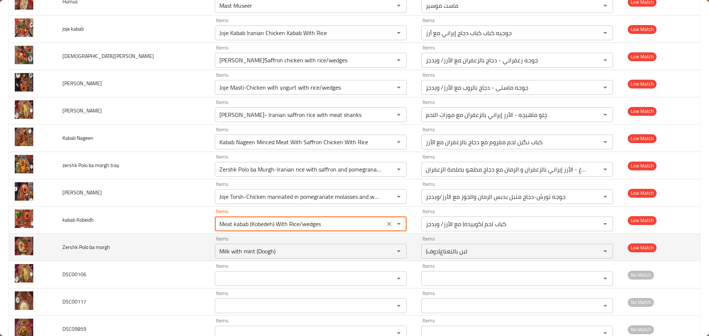
type Kobeidh "Meat kabab (Kobedeh) With Rice/wedges"
click at [119, 234] on td "Zershk Polo ba morgh" at bounding box center [133, 247] width 153 height 27
click at [73, 246] on span "Zershk Polo ba morgh" at bounding box center [86, 248] width 48 height 10
click at [217, 255] on morgh "Milk with mint (Doogh)" at bounding box center [299, 251] width 165 height 10
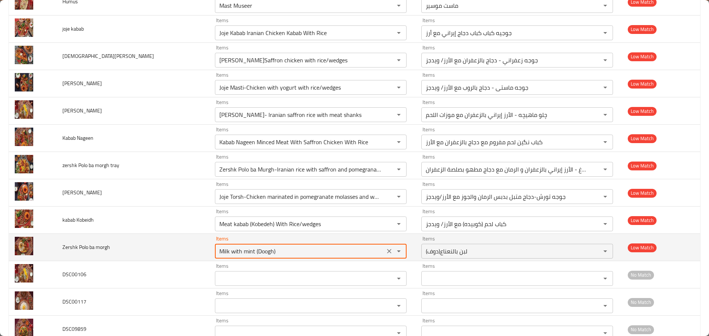
paste morgh "Zershk"
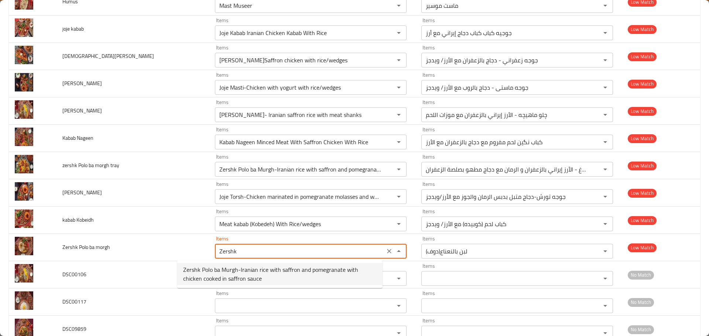
click at [222, 277] on span "Zershk Polo ba Murgh-Iranian rice with saffron and pomegranate with chicken coo…" at bounding box center [280, 275] width 194 height 18
type morgh "Zershk Polo ba Murgh-Iranian rice with saffron and pomegranate with chicken coo…"
type morgh-ar "زرشك بولو با مورغ - الأرز إيراني بالزعفران و الرمان مع دجاج مطهو بصلصة الزعفران"
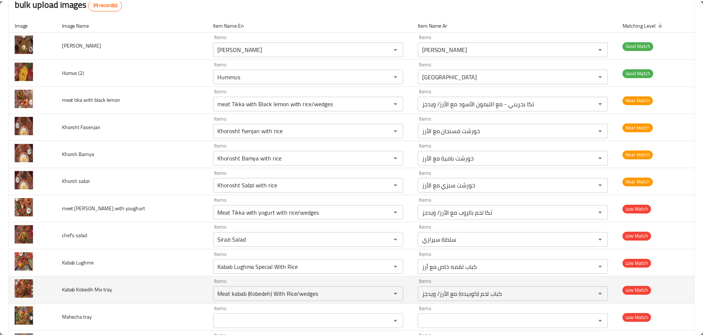
scroll to position [0, 0]
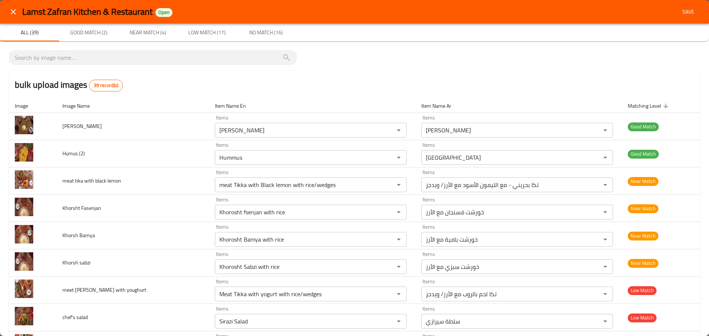
type morgh "Zershk Polo ba Murgh-Iranian rice with saffron and pomegranate with chicken coo…"
click at [683, 13] on span "Save" at bounding box center [688, 11] width 18 height 9
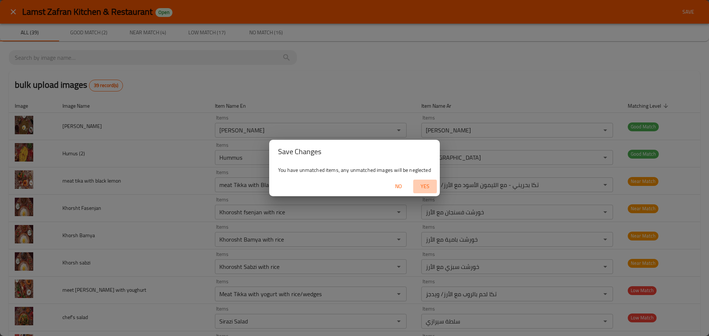
click at [423, 187] on span "Yes" at bounding box center [425, 186] width 18 height 9
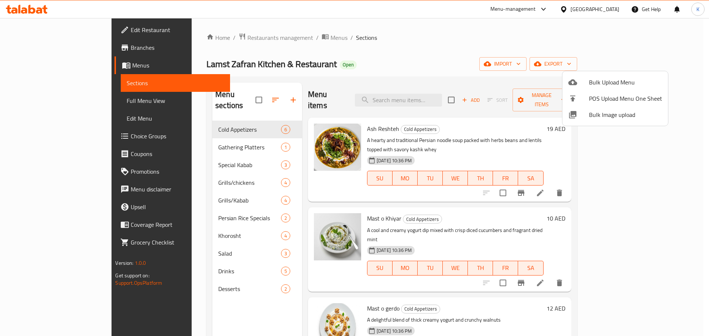
click at [446, 52] on div at bounding box center [354, 168] width 709 height 336
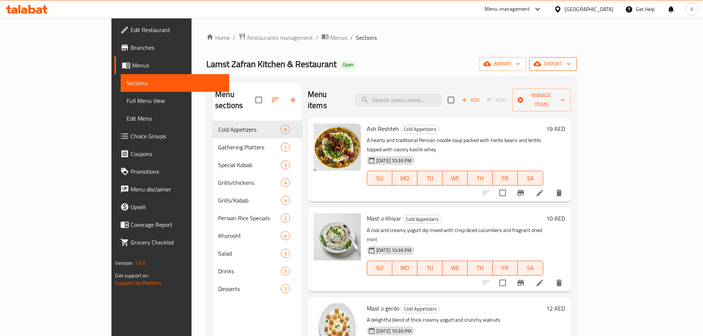
click at [571, 64] on span "export" at bounding box center [553, 63] width 36 height 9
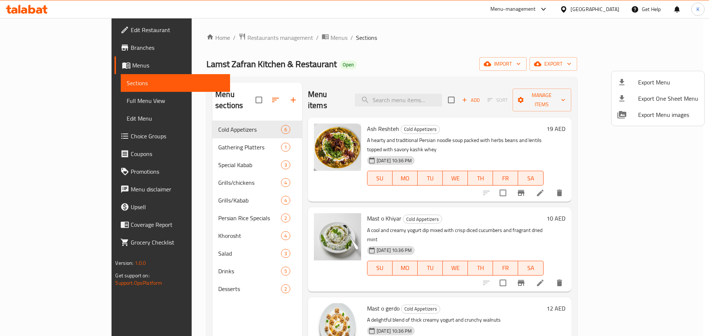
click at [640, 81] on span "Export Menu" at bounding box center [668, 82] width 60 height 9
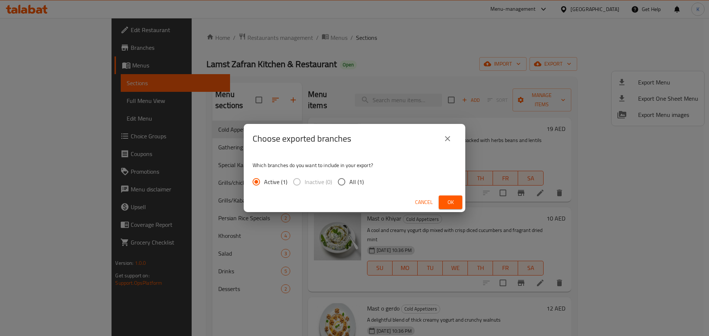
click at [359, 182] on span "All (1)" at bounding box center [356, 182] width 14 height 9
click at [349, 182] on input "All (1)" at bounding box center [342, 182] width 16 height 16
radio input "true"
click at [446, 199] on span "Ok" at bounding box center [451, 202] width 12 height 9
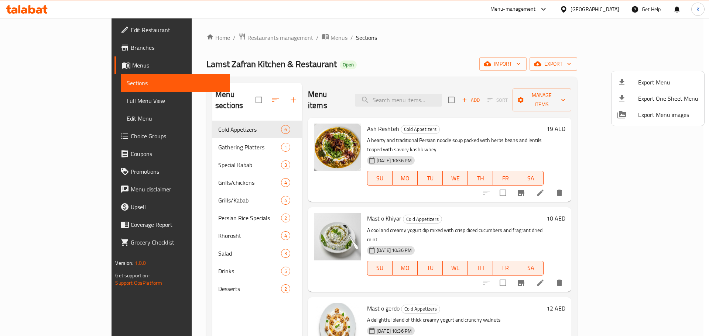
click at [28, 9] on div at bounding box center [354, 168] width 709 height 336
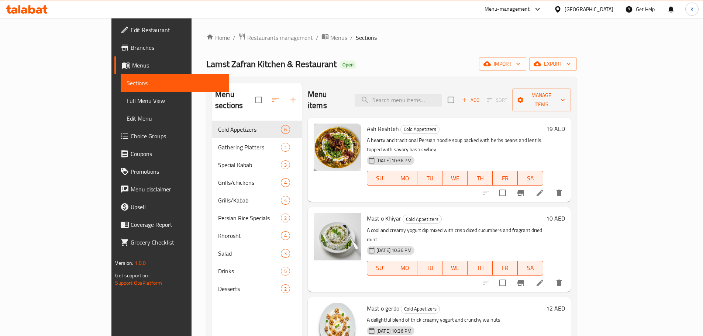
click at [28, 9] on icon at bounding box center [27, 9] width 42 height 9
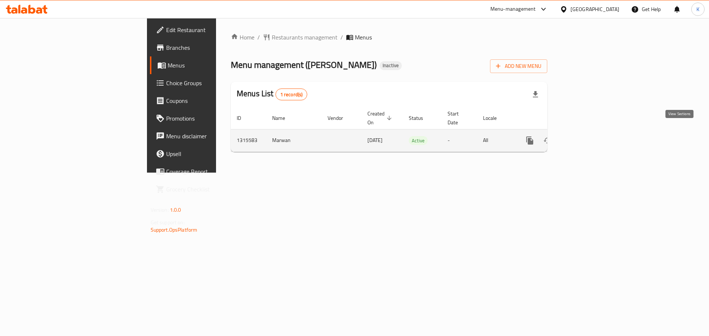
click at [592, 132] on link "enhanced table" at bounding box center [583, 141] width 18 height 18
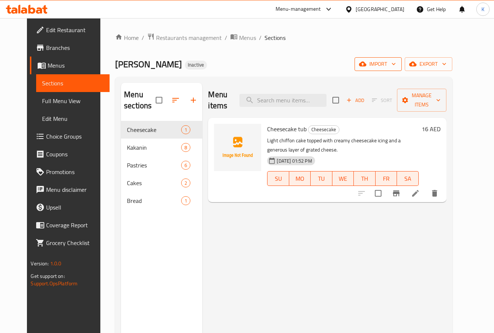
click at [396, 61] on span "import" at bounding box center [378, 63] width 35 height 9
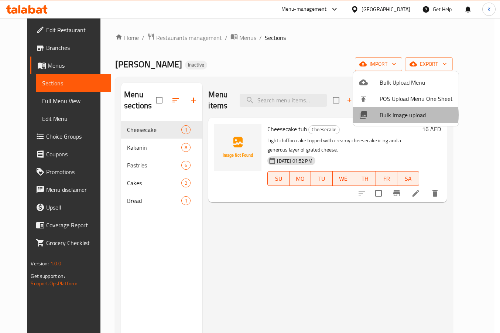
click at [399, 115] on span "Bulk Image upload" at bounding box center [416, 114] width 73 height 9
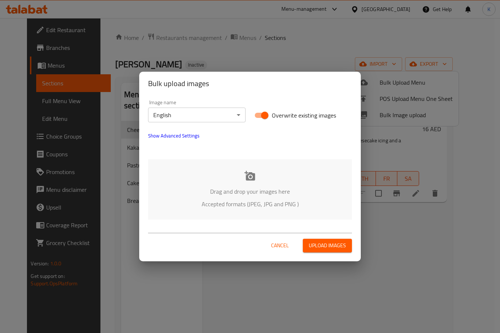
click at [181, 183] on div "Drag and drop your images here Accepted formats (JPEG, JPG and PNG )" at bounding box center [250, 189] width 204 height 60
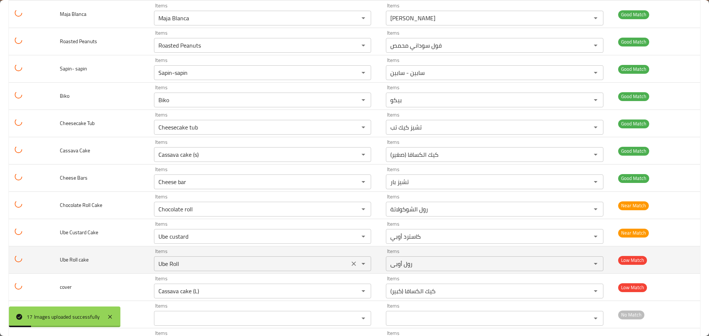
scroll to position [256, 0]
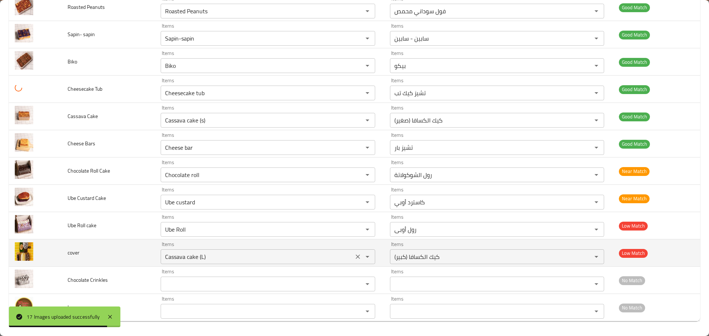
click at [354, 257] on icon "Clear" at bounding box center [357, 256] width 7 height 7
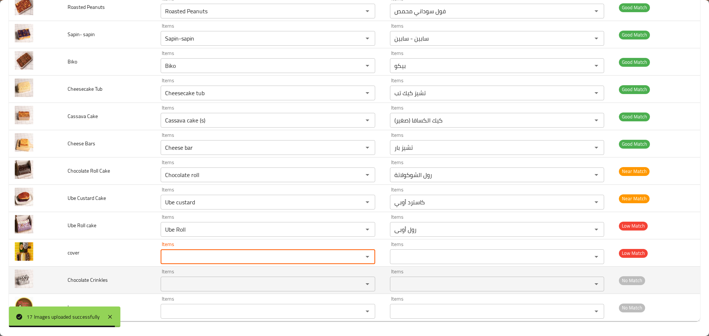
click at [179, 282] on Crinkles "Items" at bounding box center [257, 284] width 188 height 10
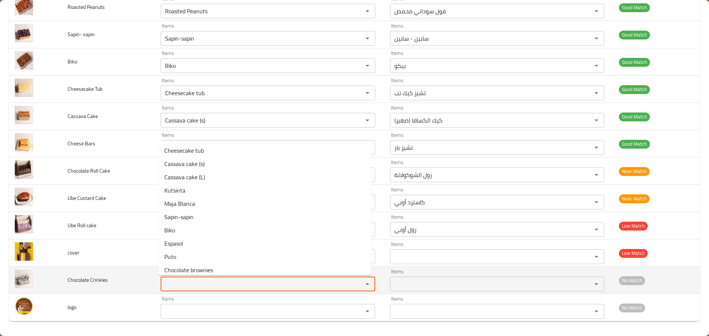
click at [89, 277] on span "Chocolate Crinkles" at bounding box center [88, 280] width 40 height 10
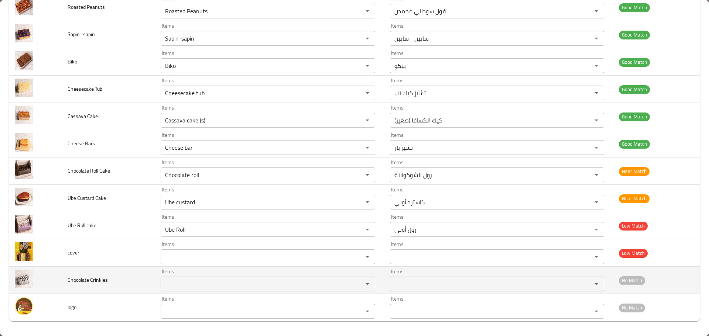
click at [105, 281] on span "Chocolate Crinkles" at bounding box center [88, 280] width 40 height 10
copy span "Crinkles"
click at [195, 287] on Crinkles "Items" at bounding box center [257, 284] width 188 height 10
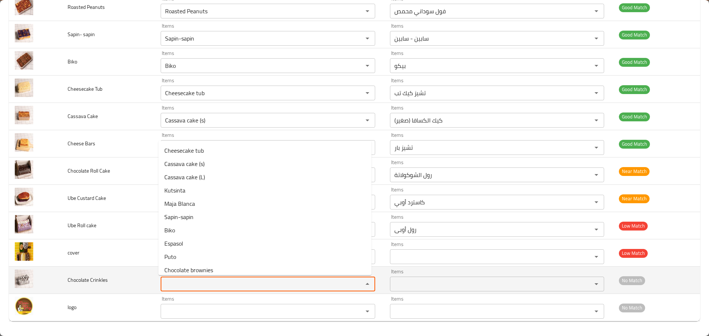
paste Crinkles "Crinkles"
type Crinkles "Crinkles"
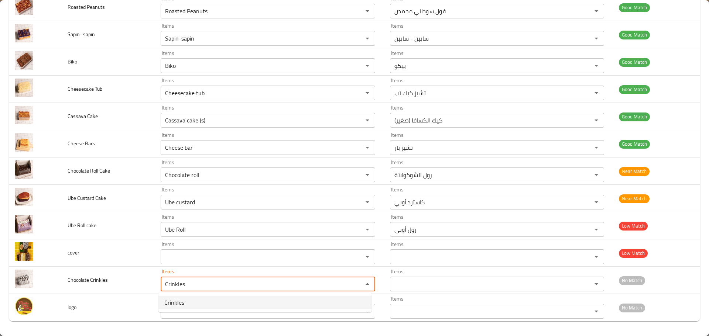
click at [175, 302] on span "Crinkles" at bounding box center [174, 302] width 20 height 9
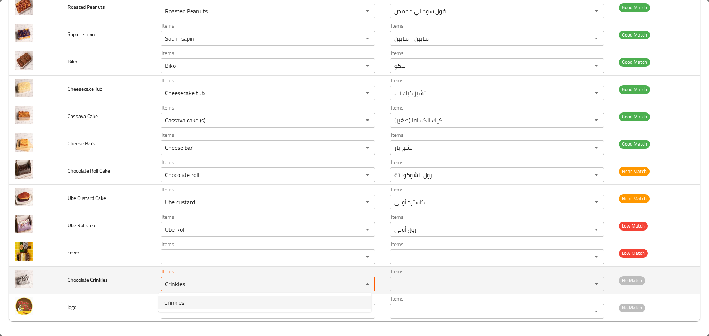
type Crinkles-ar "كرينكلز"
type Crinkles "Crinkles"
click at [111, 284] on td "Chocolate Crinkles" at bounding box center [108, 280] width 93 height 27
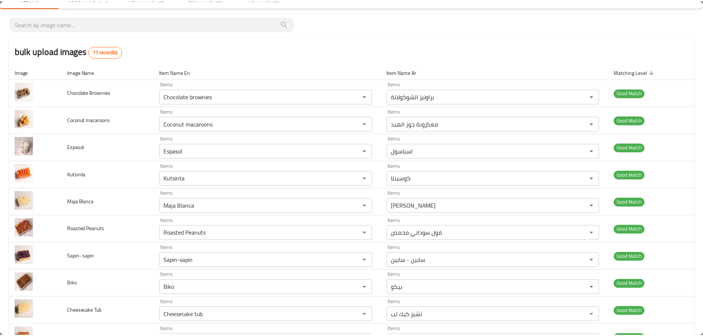
scroll to position [0, 0]
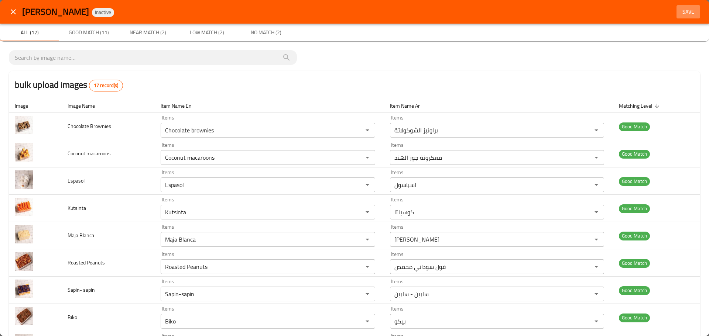
click at [683, 13] on span "Save" at bounding box center [688, 11] width 18 height 9
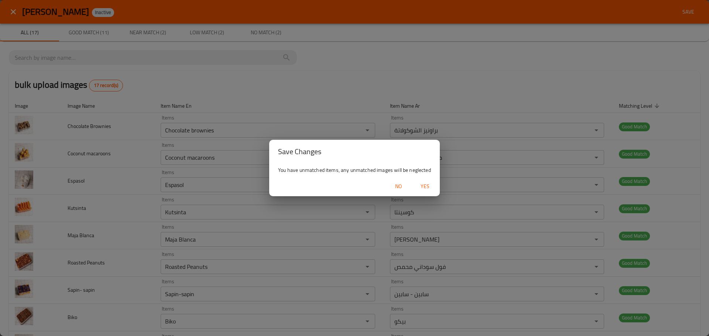
click at [422, 184] on span "Yes" at bounding box center [425, 186] width 18 height 9
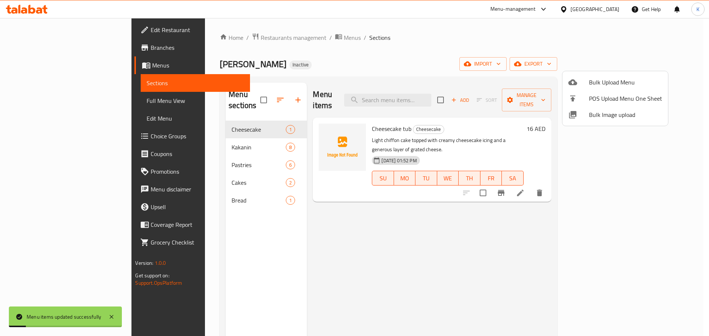
click at [187, 136] on div at bounding box center [354, 168] width 709 height 336
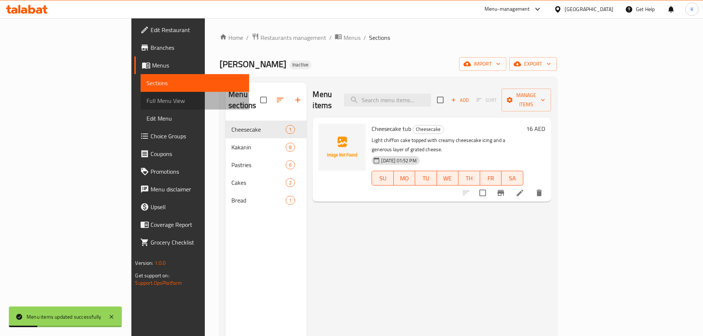
click at [147, 102] on span "Full Menu View" at bounding box center [195, 100] width 96 height 9
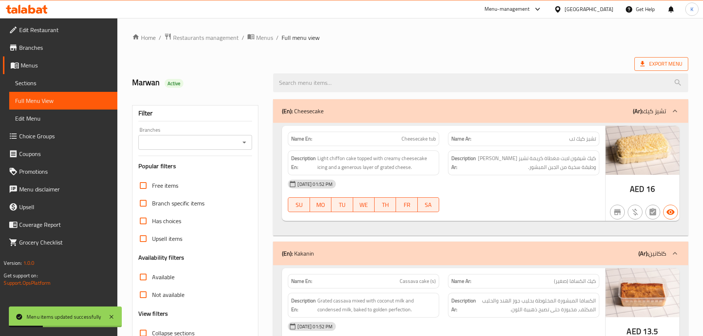
click at [648, 64] on span "Export Menu" at bounding box center [662, 63] width 42 height 9
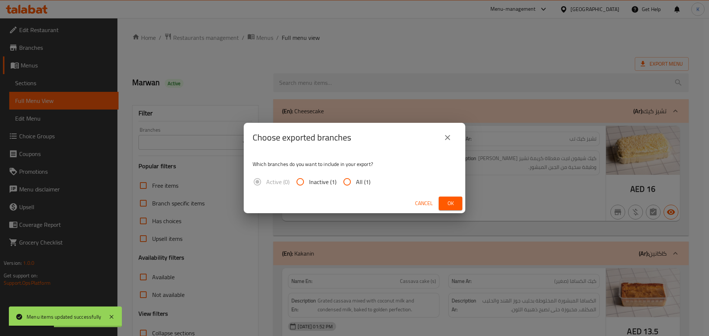
click at [360, 181] on span "All (1)" at bounding box center [363, 182] width 14 height 9
click at [356, 181] on input "All (1)" at bounding box center [347, 182] width 18 height 18
radio input "true"
click at [461, 206] on button "Ok" at bounding box center [451, 204] width 24 height 14
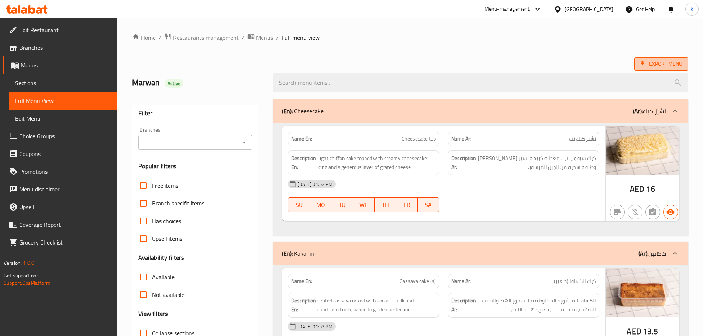
click at [651, 68] on span "Export Menu" at bounding box center [662, 63] width 42 height 9
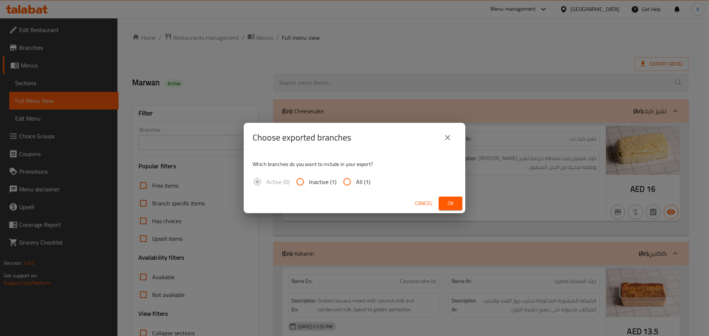
click at [364, 183] on span "All (1)" at bounding box center [363, 182] width 14 height 9
click at [356, 183] on input "All (1)" at bounding box center [347, 182] width 18 height 18
radio input "true"
click at [451, 201] on span "Ok" at bounding box center [451, 203] width 12 height 9
